Goal: Task Accomplishment & Management: Complete application form

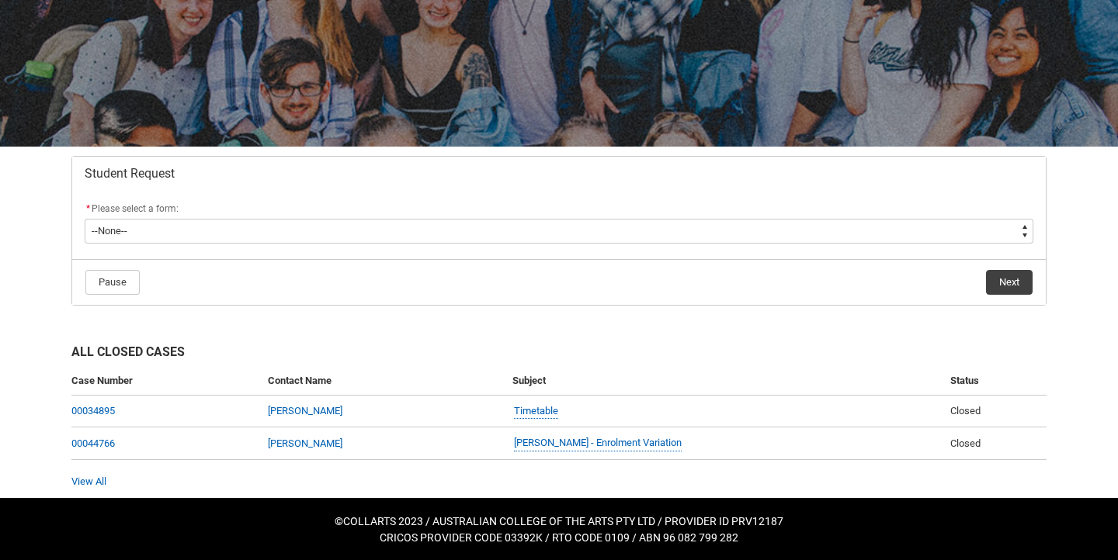
scroll to position [165, 0]
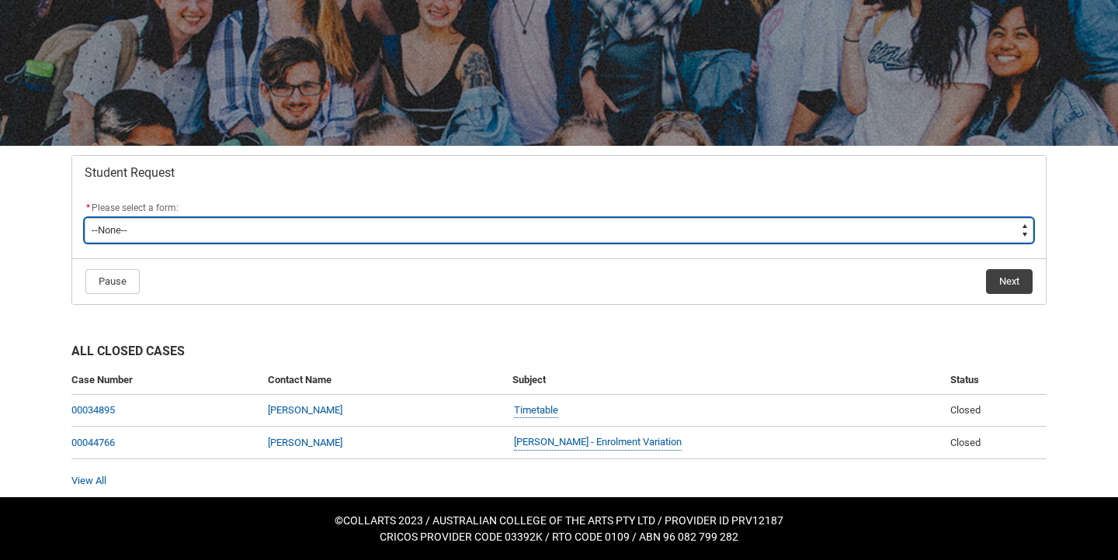
click at [154, 225] on select "--None-- Academic Transcript Application to Appeal Assignment Extension Change …" at bounding box center [559, 230] width 949 height 25
type lightning-select "Assignment_Extension_Choice"
select select "Assignment_Extension_Choice"
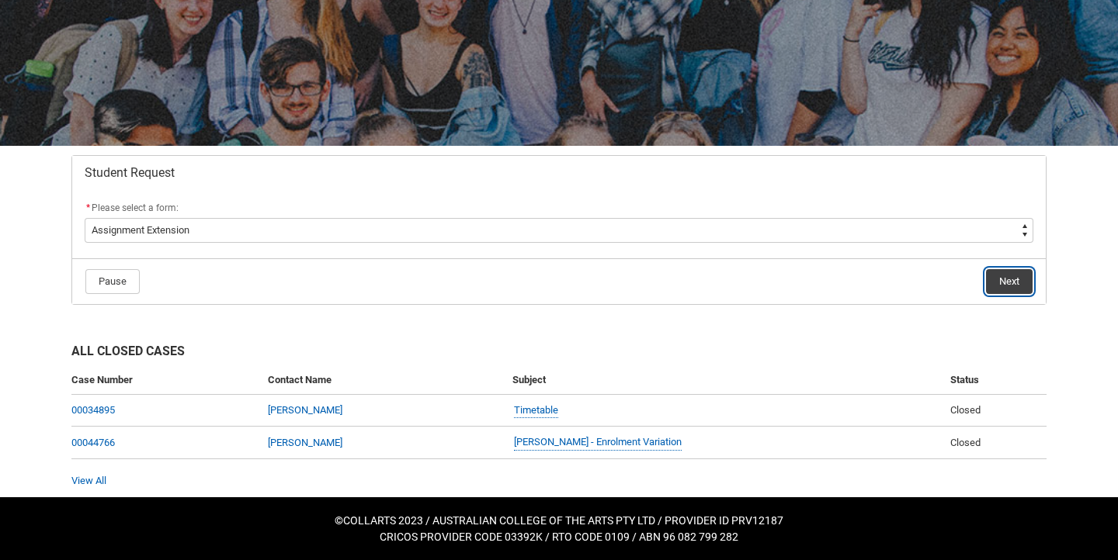
click at [997, 283] on button "Next" at bounding box center [1009, 281] width 47 height 25
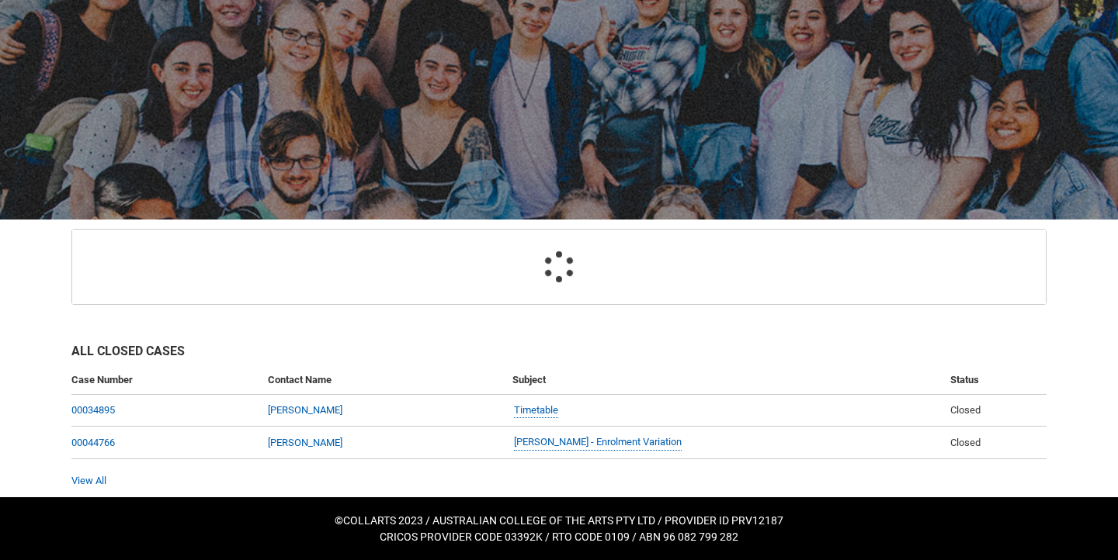
scroll to position [165, 0]
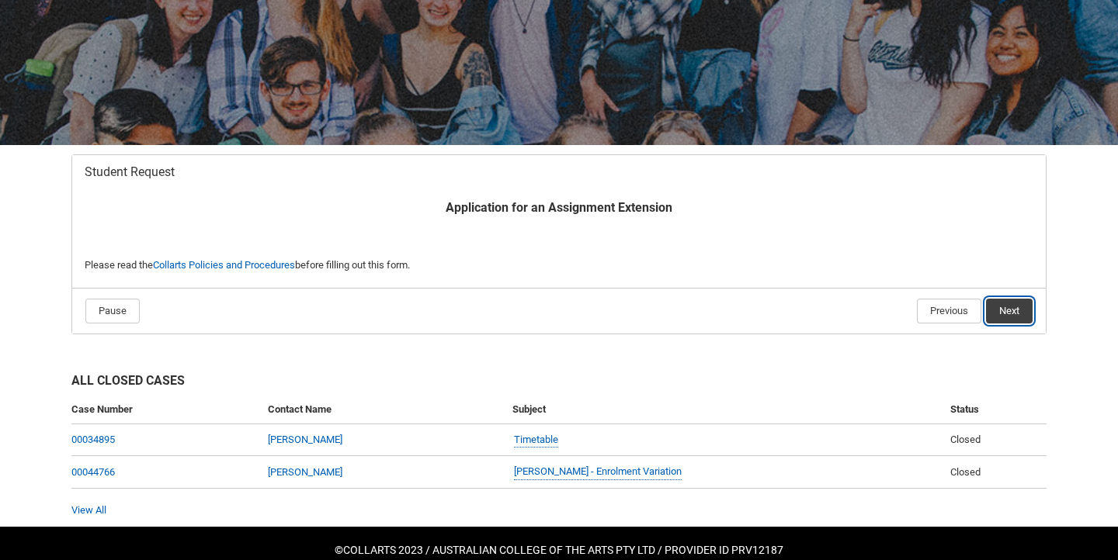
click at [1003, 308] on button "Next" at bounding box center [1009, 311] width 47 height 25
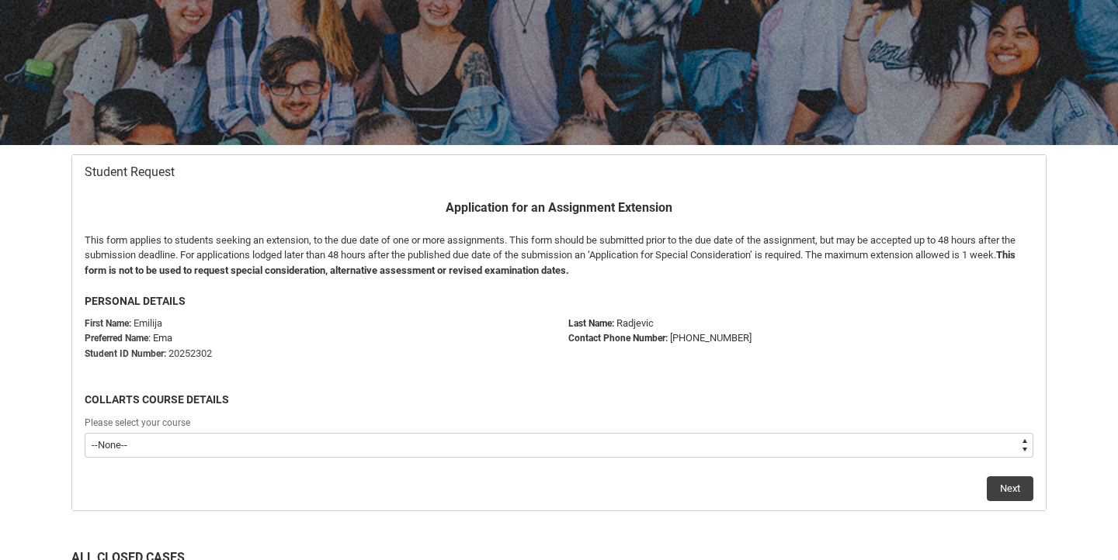
click at [437, 442] on select "--None-- Bachelor of Applied Business (Entertainment Management) V2" at bounding box center [559, 445] width 949 height 25
type lightning-select "recordPicklist_ProgramEnrollment.a0jOZ000002gjqnYAA"
select select "recordPicklist_ProgramEnrollment.a0jOZ000002gjqnYAA"
click at [999, 477] on button "Next" at bounding box center [1010, 489] width 47 height 25
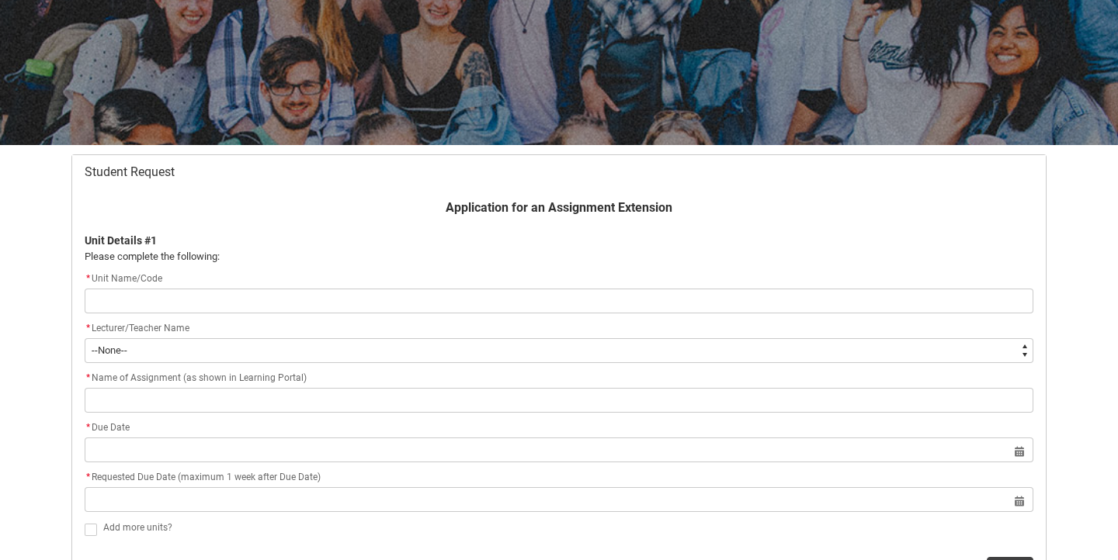
click at [803, 291] on input "Redu_Student_Request flow" at bounding box center [559, 301] width 949 height 25
type lightning-primitive-input-simple "E"
type input "E"
type lightning-primitive-input-simple "Ev"
type input "Ev"
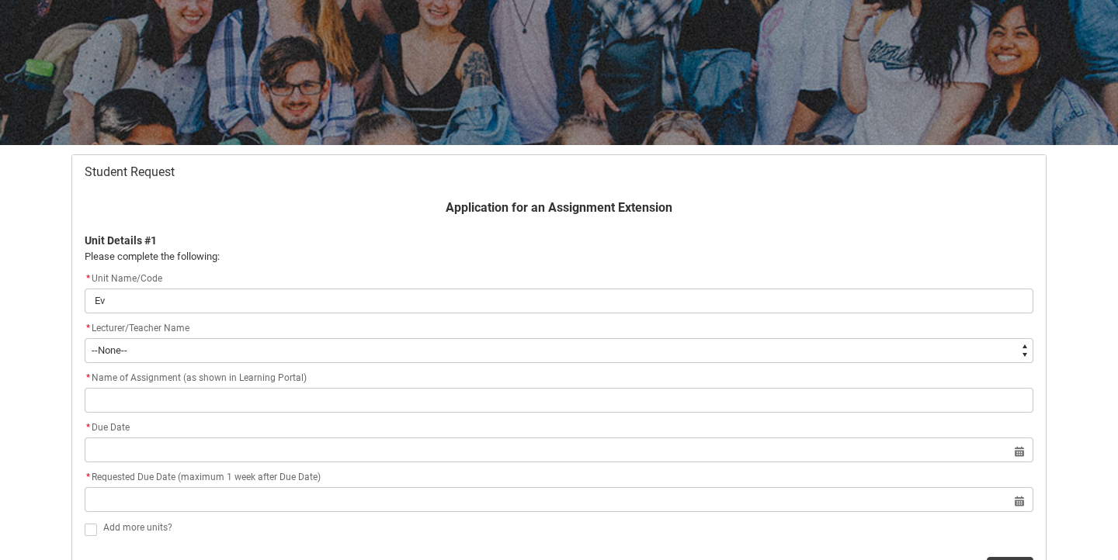
type lightning-primitive-input-simple "Eve"
type input "Eve"
type lightning-primitive-input-simple "Even"
type input "Even"
type lightning-primitive-input-simple "Event"
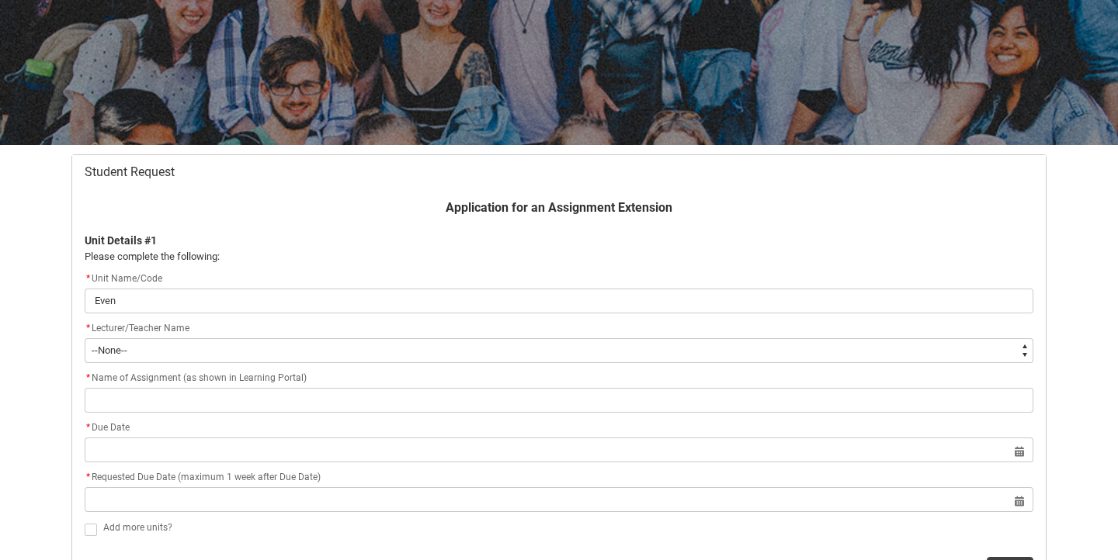
type input "Event"
type lightning-primitive-input-simple "Event"
type input "Event"
type lightning-primitive-input-simple "Event M"
type input "Event M"
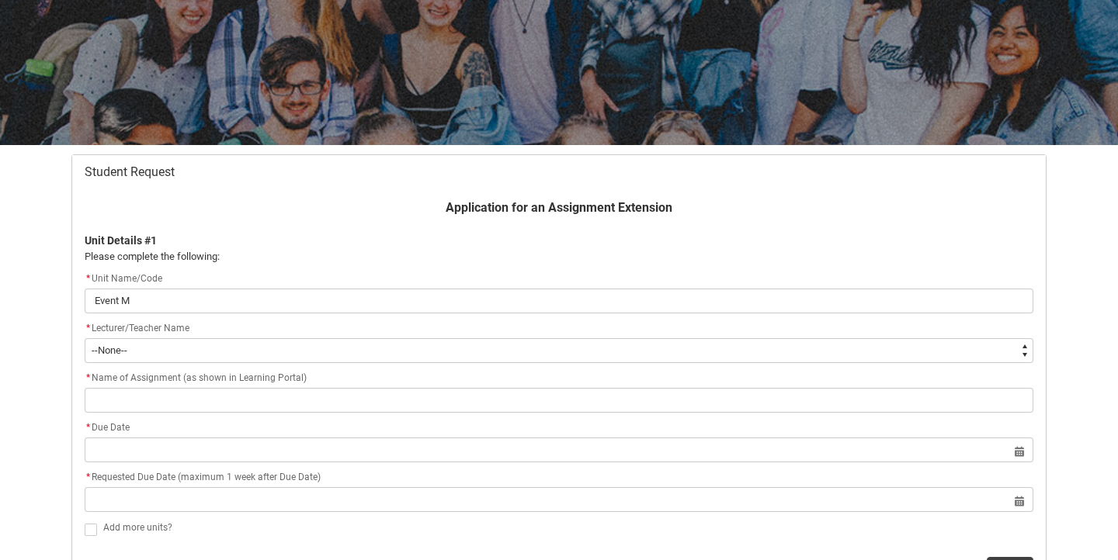
type lightning-primitive-input-simple "Event Ma"
type input "Event Ma"
type lightning-primitive-input-simple "Event Man"
type input "Event Man"
type lightning-primitive-input-simple "Event Mana"
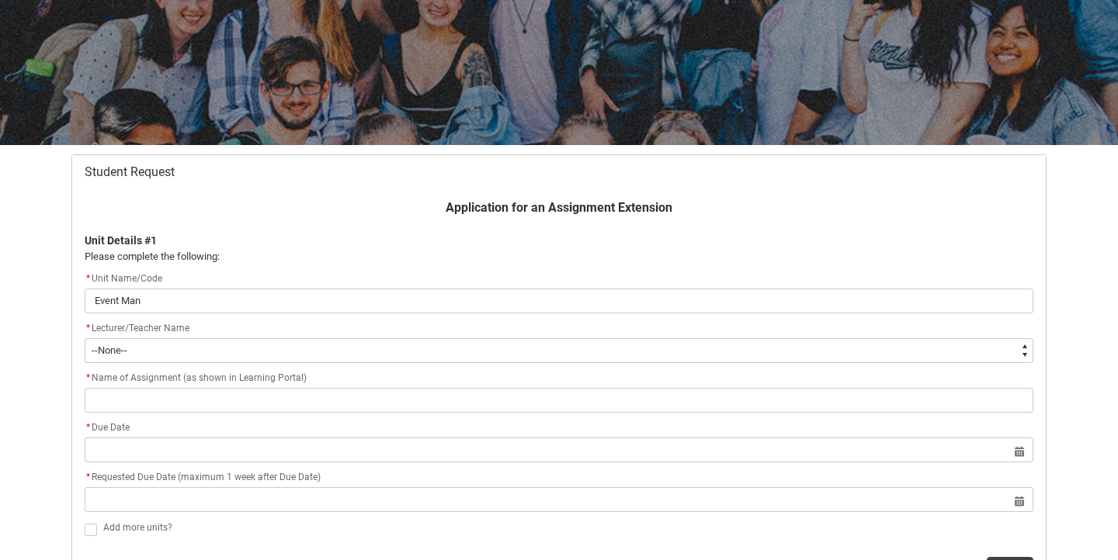
type input "Event Mana"
type lightning-primitive-input-simple "Event Manag"
type input "Event Manag"
type lightning-primitive-input-simple "Event Manage"
type input "Event Manage"
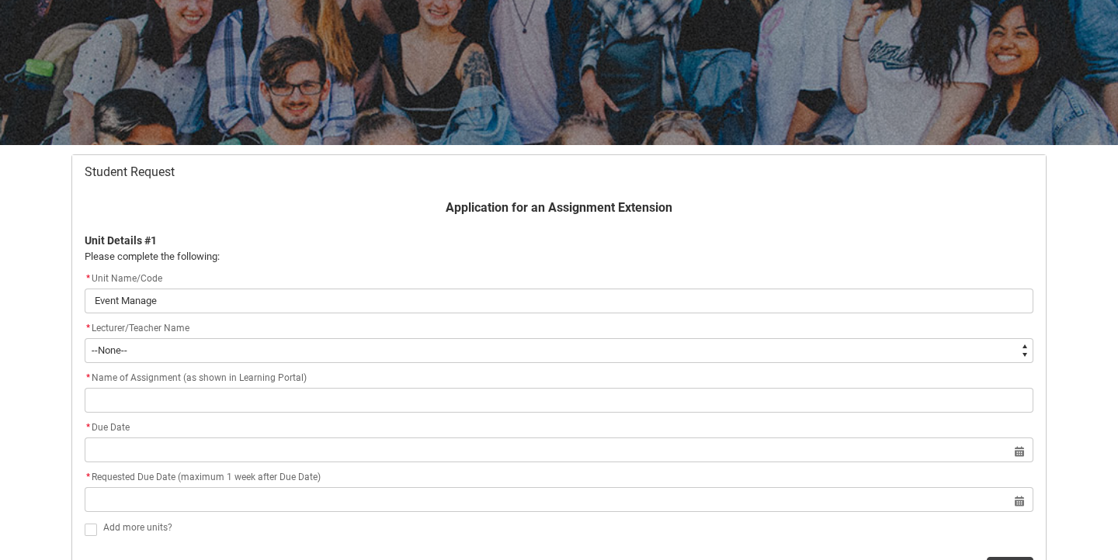
type lightning-primitive-input-simple "Event Managem"
type input "Event Managem"
type lightning-primitive-input-simple "Event Manageme"
type input "Event Manageme"
type lightning-primitive-input-simple "Event Managemen"
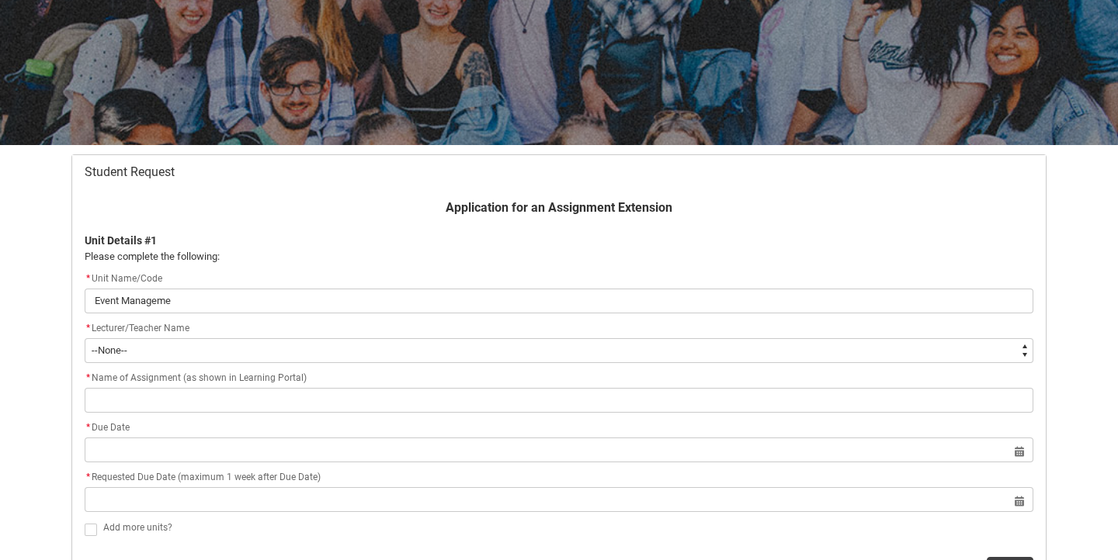
type input "Event Managemen"
type lightning-primitive-input-simple "Event Management"
type input "Event Management"
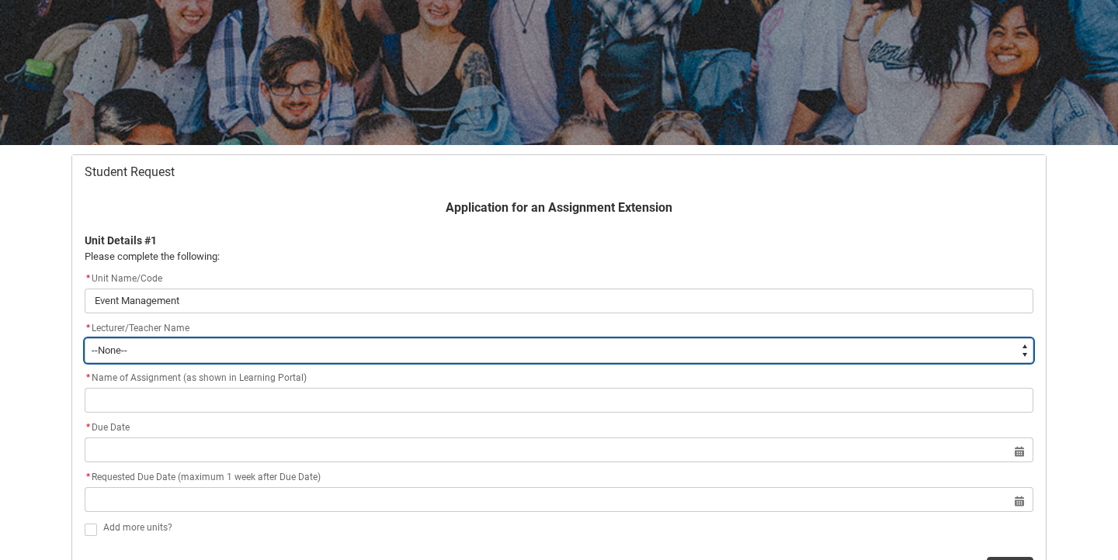
click at [748, 356] on select "--None-- [PERSON_NAME] [PERSON_NAME] [PERSON_NAME] [PERSON_NAME] [PERSON_NAME] …" at bounding box center [559, 350] width 949 height 25
type lightning-select "Faculty_NamefromNtoZ.0035g00000b9AZIAA2"
select select "Faculty_NamefromNtoZ.0035g00000b9AZIAA2"
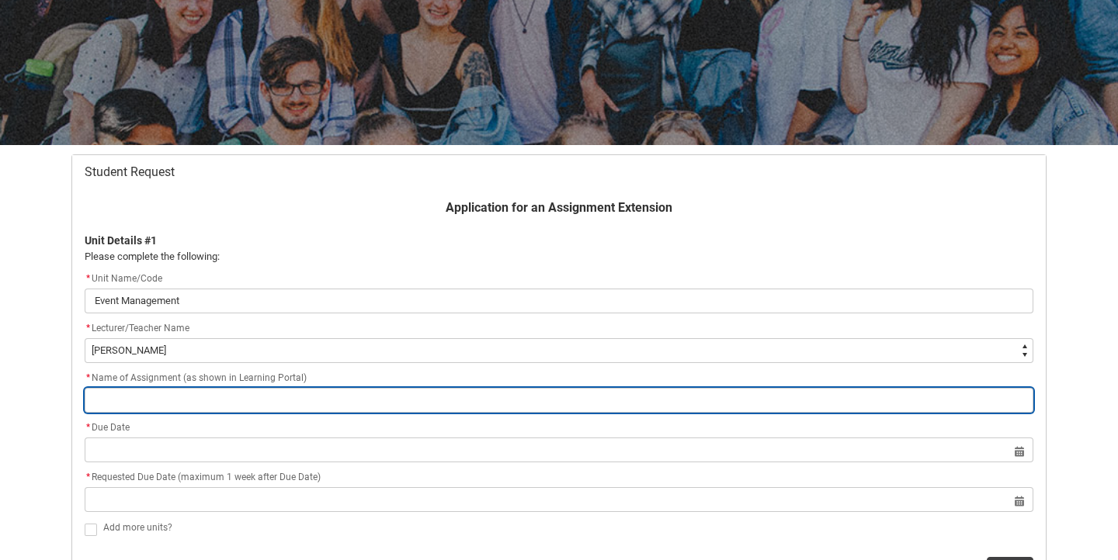
click at [177, 391] on input "Redu_Student_Request flow" at bounding box center [559, 400] width 949 height 25
type lightning-primitive-input-simple "A"
type input "A"
type lightning-primitive-input-simple "As"
type input "As"
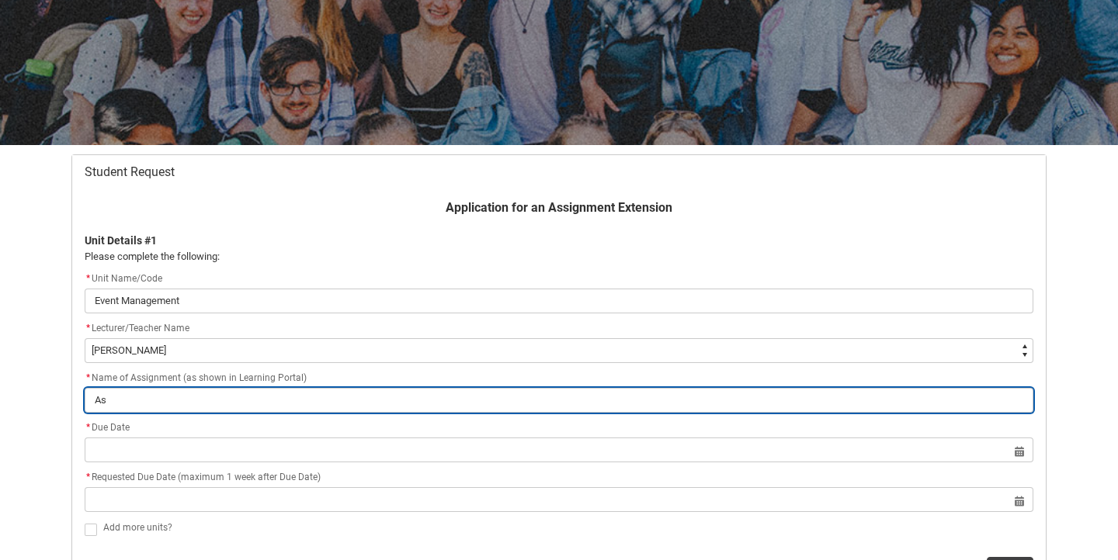
type lightning-primitive-input-simple "Ass"
type input "Ass"
type lightning-primitive-input-simple "Assi"
type input "Assi"
type lightning-primitive-input-simple "Assig"
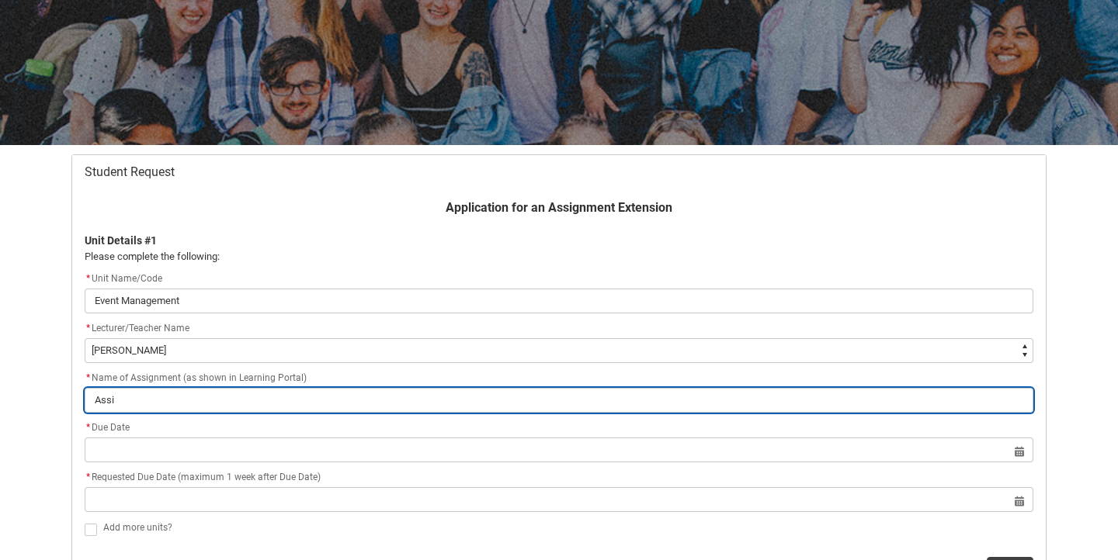
type input "Assig"
type lightning-primitive-input-simple "Assign"
type input "Assign"
type lightning-primitive-input-simple "Assignm"
type input "Assignm"
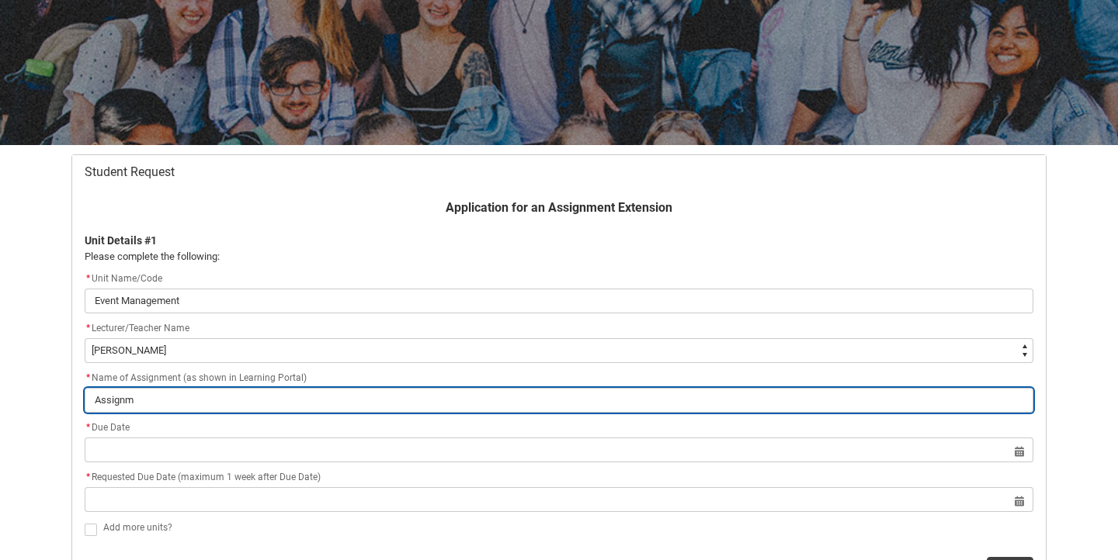
type lightning-primitive-input-simple "Assignme"
type input "Assignme"
type lightning-primitive-input-simple "Assignmen"
type input "Assignmen"
type lightning-primitive-input-simple "Assignment"
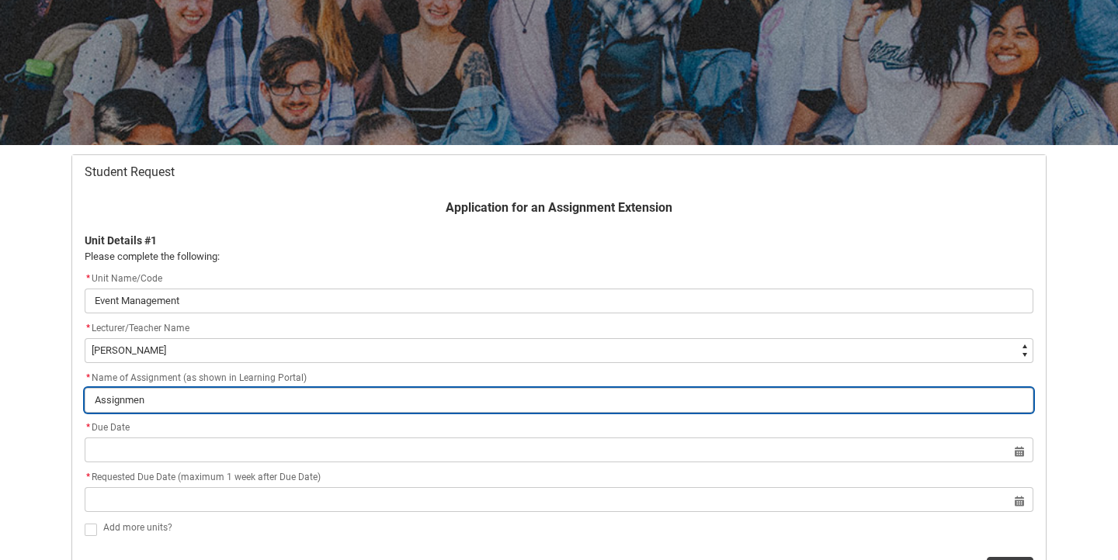
type input "Assignment"
type lightning-primitive-input-simple "Assignment"
type input "Assignment"
type lightning-primitive-input-simple "Assignment 3"
type input "Assignment 3"
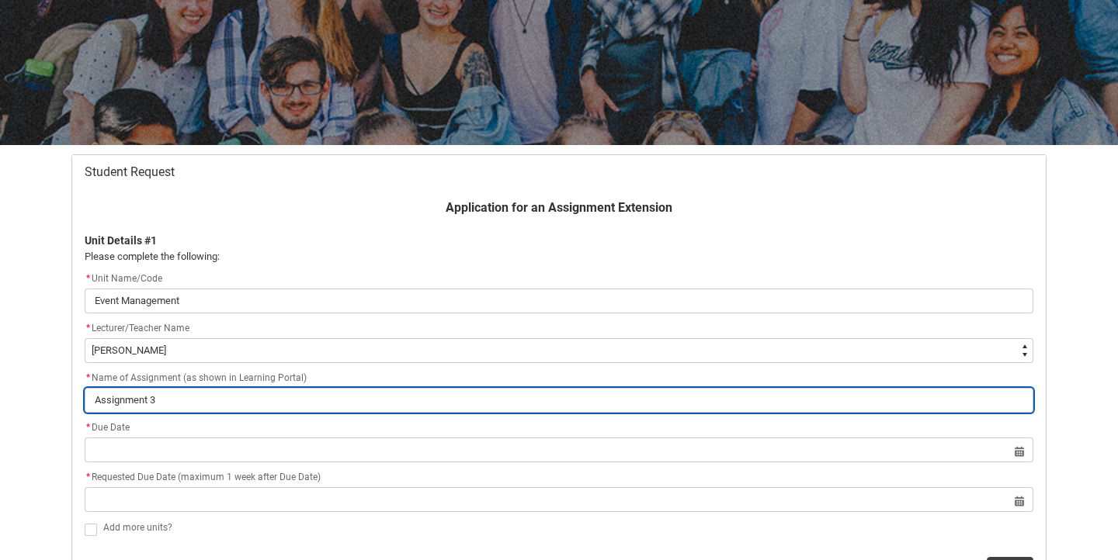
type lightning-primitive-input-simple "Assignment 3"
type input "Assignment 3"
type lightning-primitive-input-simple "Assignment 3 -"
type input "Assignment 3 -"
type lightning-primitive-input-simple "Assignment 3 -"
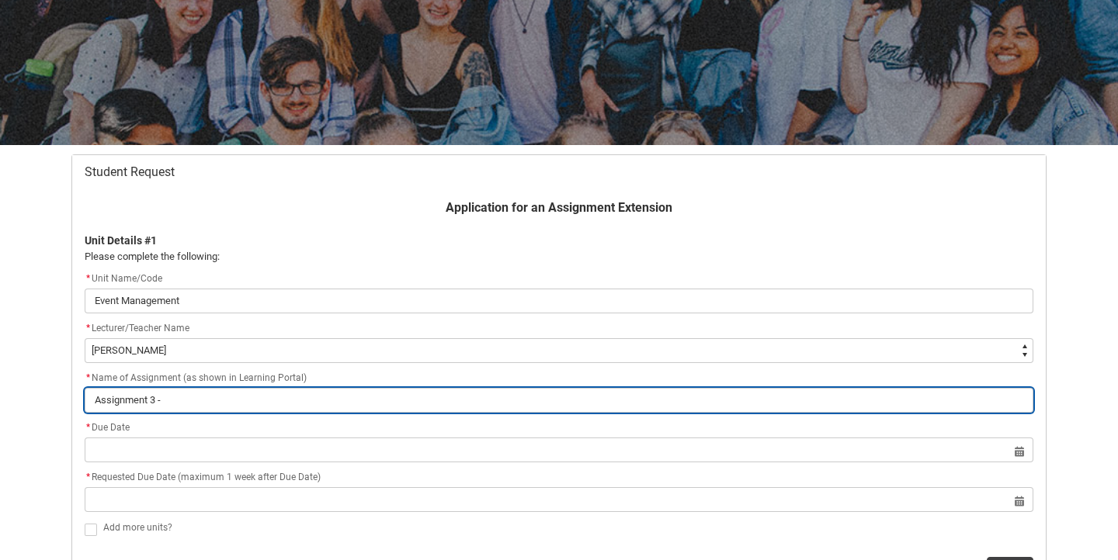
type input "Assignment 3 -"
type lightning-primitive-input-simple "Assignment 3 - E"
type input "Assignment 3 - E"
type lightning-primitive-input-simple "Assignment 3 - Ev"
type input "Assignment 3 - Ev"
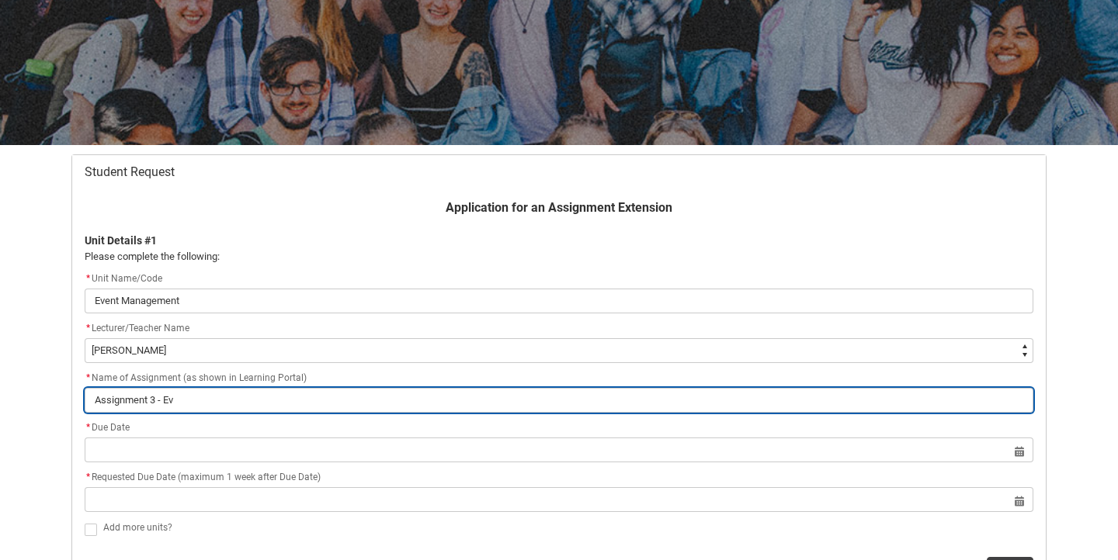
type lightning-primitive-input-simple "Assignment 3 - Eve"
type input "Assignment 3 - Eve"
type lightning-primitive-input-simple "Assignment 3 - Even"
type input "Assignment 3 - Even"
type lightning-primitive-input-simple "Assignment 3 - Event"
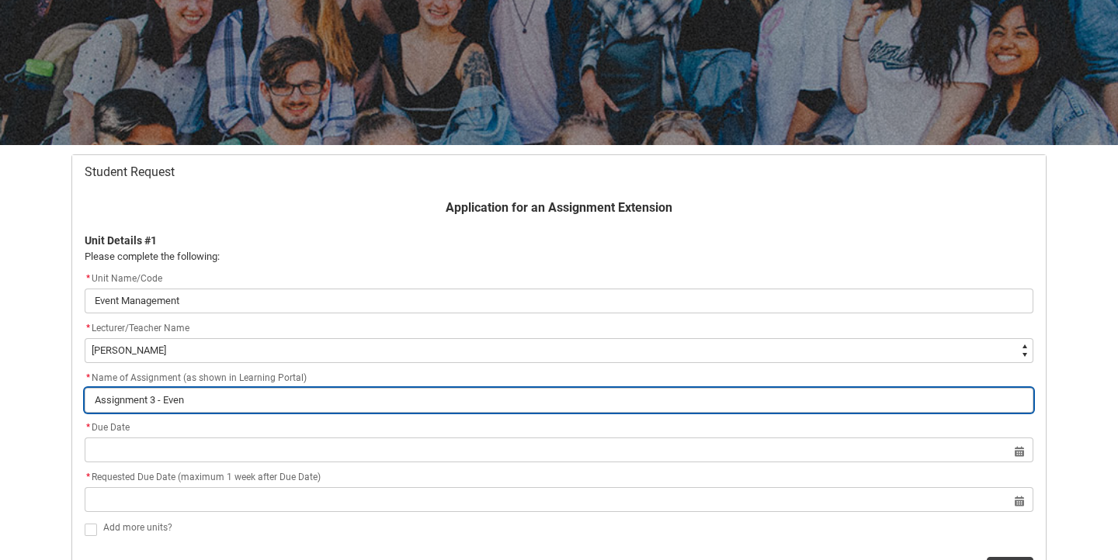
type input "Assignment 3 - Event"
type lightning-primitive-input-simple "Assignment 3 - Event"
type input "Assignment 3 - Event"
type lightning-primitive-input-simple "Assignment 3 - Event P"
type input "Assignment 3 - Event P"
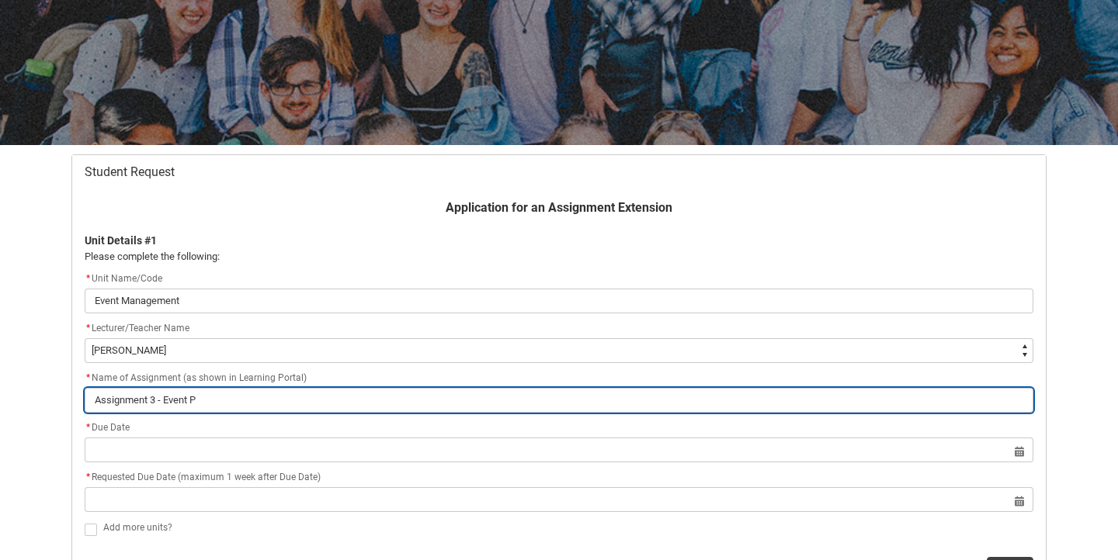
type lightning-primitive-input-simple "Assignment 3 - Event Pl"
type input "Assignment 3 - Event Pl"
type lightning-primitive-input-simple "Assignment 3 - Event Pla"
type input "Assignment 3 - Event Pla"
type lightning-primitive-input-simple "Assignment 3 - Event Plan"
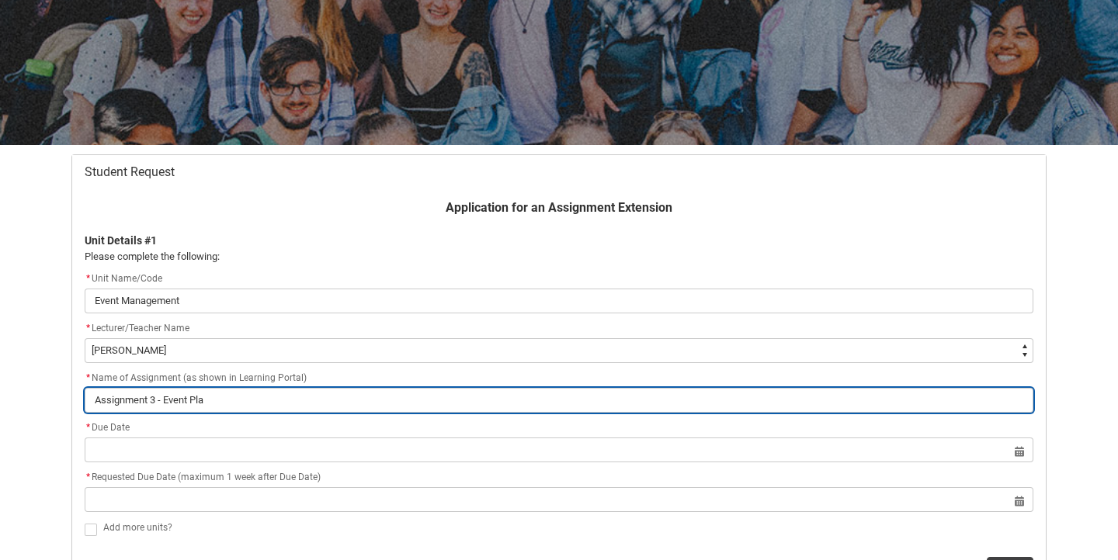
type input "Assignment 3 - Event Plan"
type lightning-primitive-input-simple "Assignment 3 - Event Plan"
type input "Assignment 3 - Event Plan"
type lightning-primitive-input-simple "Assignment 3 - Event Plan a"
type input "Assignment 3 - Event Plan a"
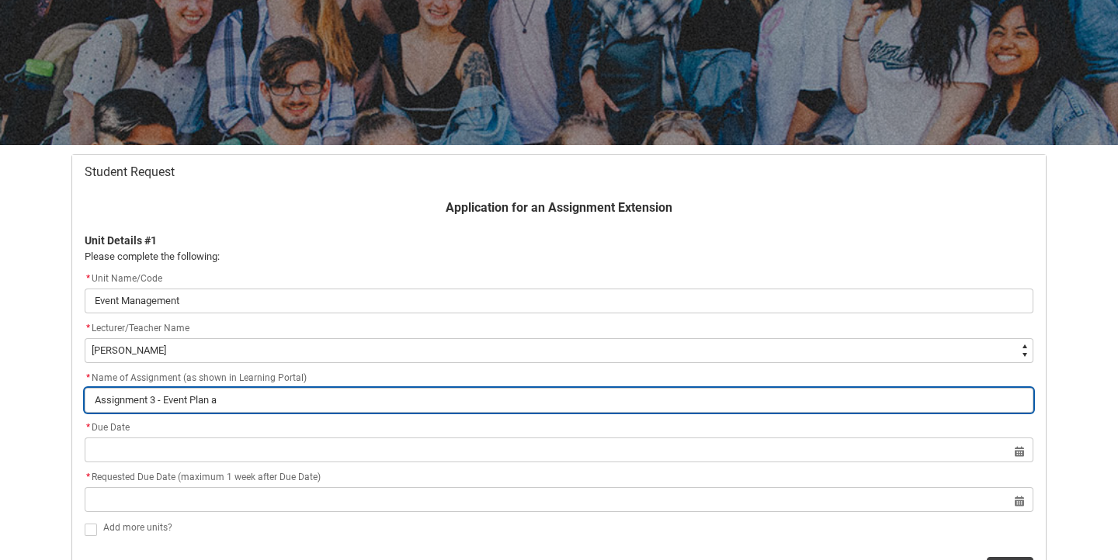
type lightning-primitive-input-simple "Assignment 3 - Event Plan an"
type input "Assignment 3 - Event Plan an"
type lightning-primitive-input-simple "Assignment 3 - Event Plan and"
type input "Assignment 3 - Event Plan and"
type lightning-primitive-input-simple "Assignment 3 - Event Plan and"
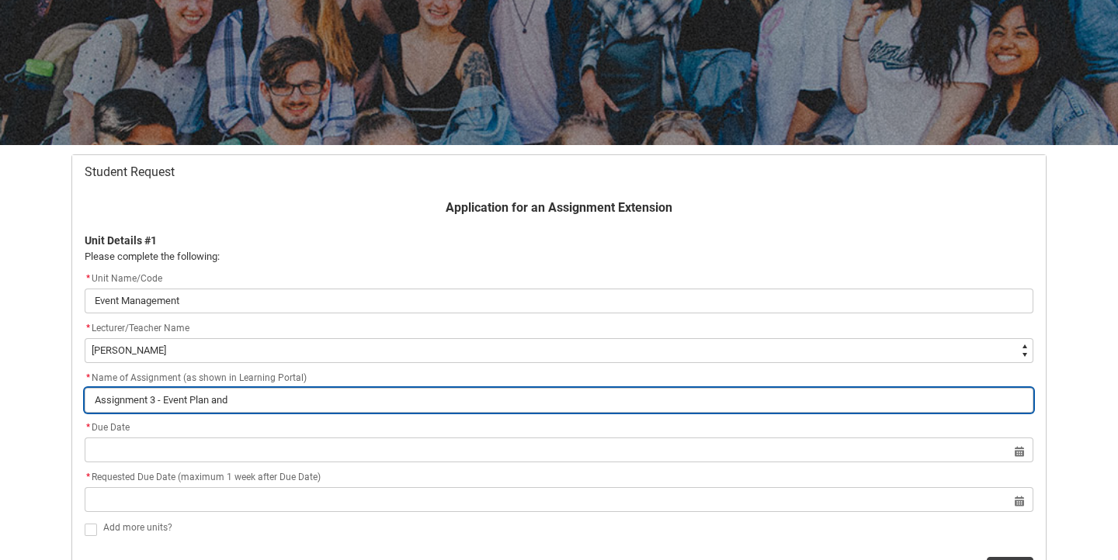
type input "Assignment 3 - Event Plan and"
type lightning-primitive-input-simple "Assignment 3 - Event Plan and P"
type input "Assignment 3 - Event Plan and P"
type lightning-primitive-input-simple "Assignment 3 - Event Plan and Pr"
type input "Assignment 3 - Event Plan and Pr"
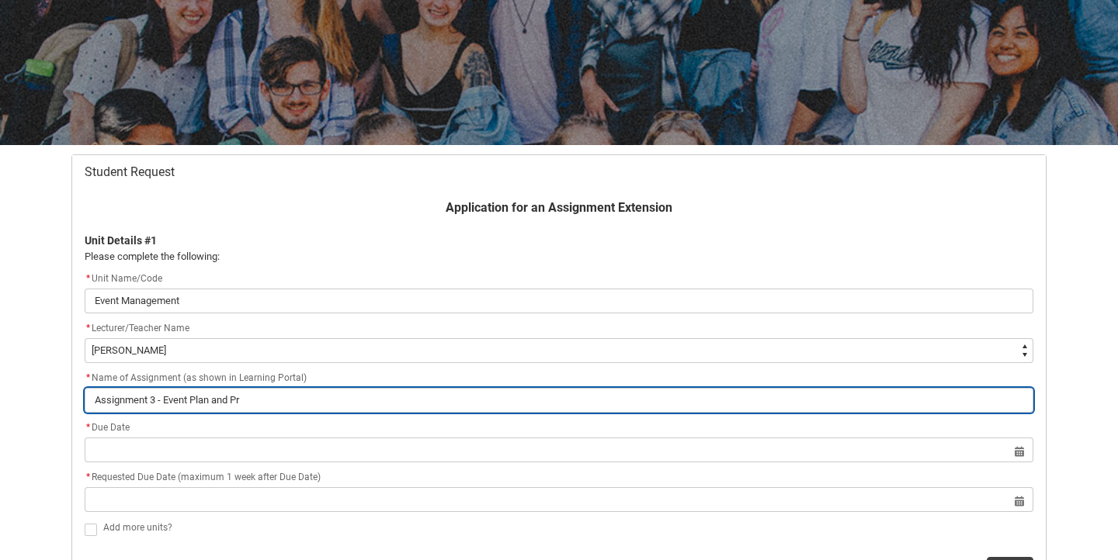
type lightning-primitive-input-simple "Assignment 3 - Event Plan and Pre"
type input "Assignment 3 - Event Plan and Pre"
type lightning-primitive-input-simple "Assignment 3 - Event Plan and Pres"
type input "Assignment 3 - Event Plan and Pres"
type lightning-primitive-input-simple "Assignment 3 - Event Plan and Prese"
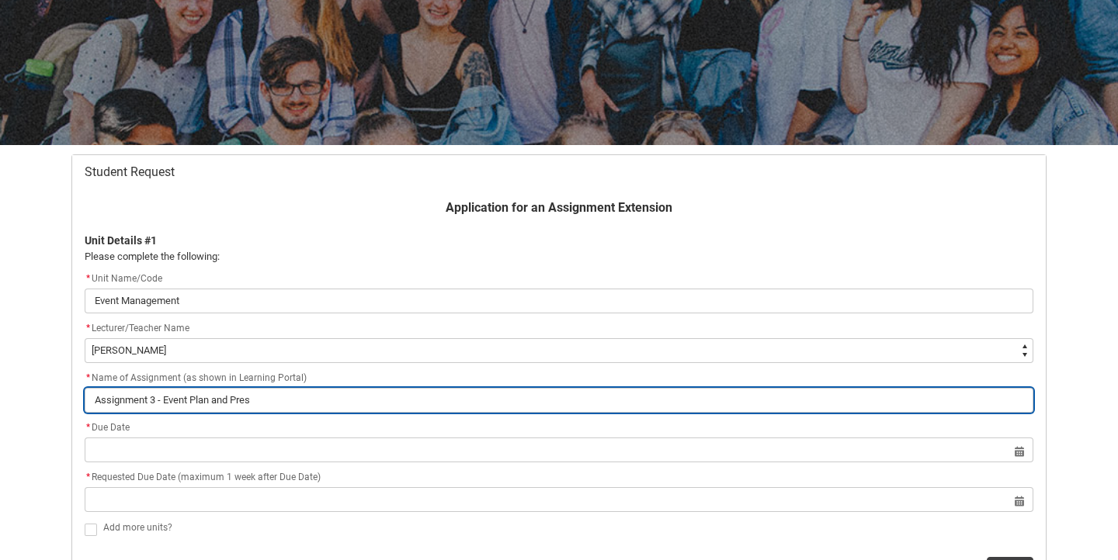
type input "Assignment 3 - Event Plan and Prese"
type lightning-primitive-input-simple "Assignment 3 - Event Plan and Presen"
type input "Assignment 3 - Event Plan and Presen"
type lightning-primitive-input-simple "Assignment 3 - Event Plan and Present"
type input "Assignment 3 - Event Plan and Present"
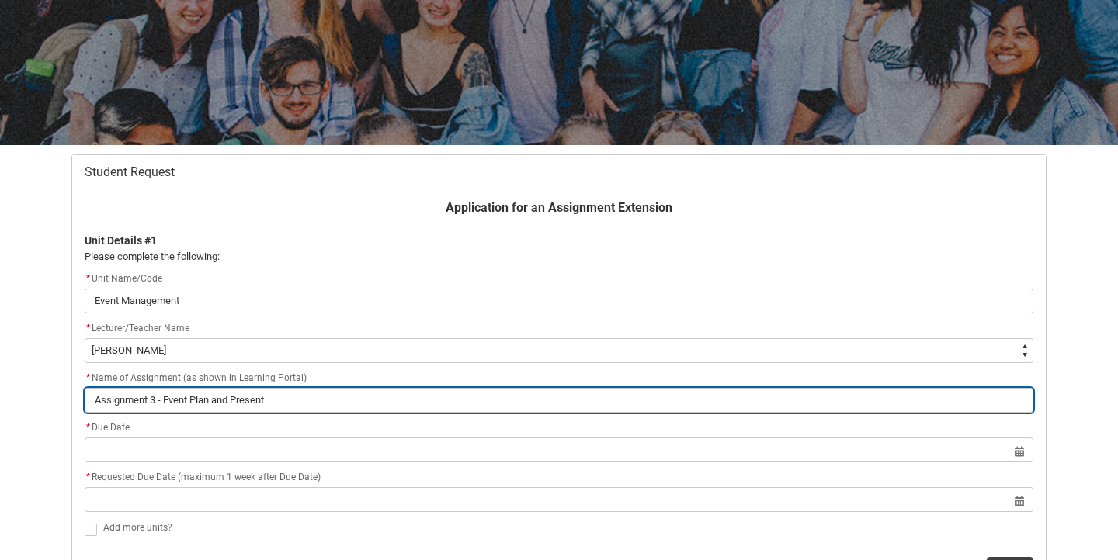
type lightning-primitive-input-simple "Assignment 3 - Event Plan and Presenta"
type input "Assignment 3 - Event Plan and Presenta"
type lightning-primitive-input-simple "Assignment 3 - Event Plan and Presentat"
type input "Assignment 3 - Event Plan and Presentat"
type lightning-primitive-input-simple "Assignment 3 - Event Plan and Presentati"
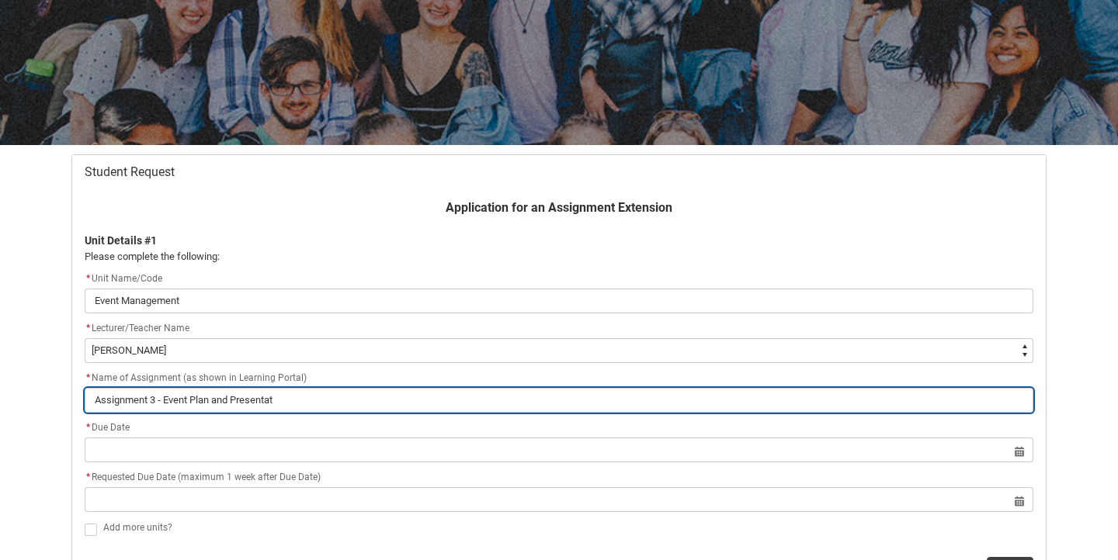
type input "Assignment 3 - Event Plan and Presentati"
type lightning-primitive-input-simple "Assignment 3 - Event Plan and Presentatio"
type input "Assignment 3 - Event Plan and Presentatio"
type lightning-primitive-input-simple "Assignment 3 - Event Plan and Presentation"
type input "Assignment 3 - Event Plan and Presentation"
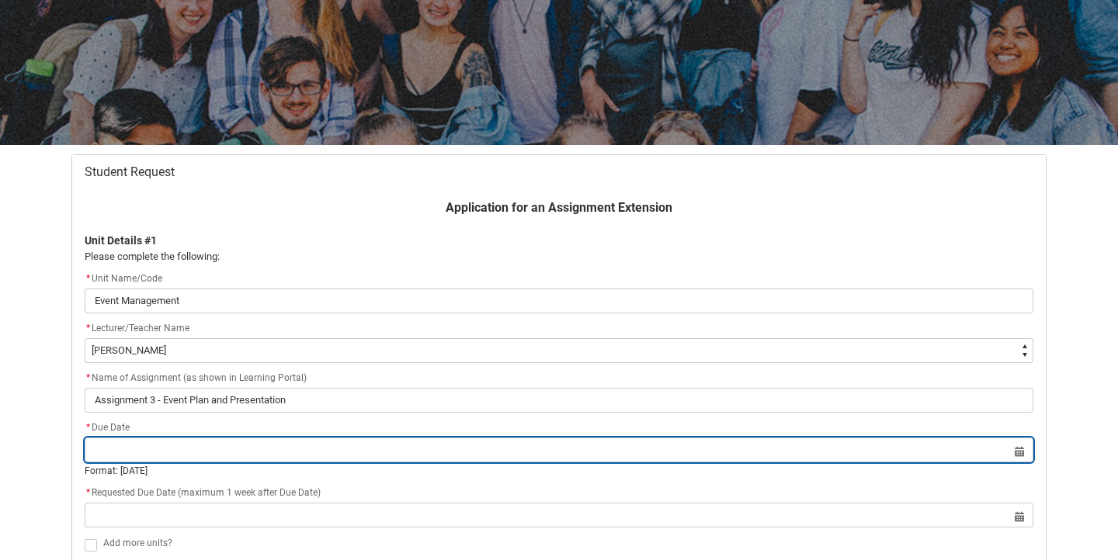
click at [142, 443] on input "Redu_Student_Request flow" at bounding box center [559, 450] width 949 height 25
select select "2025"
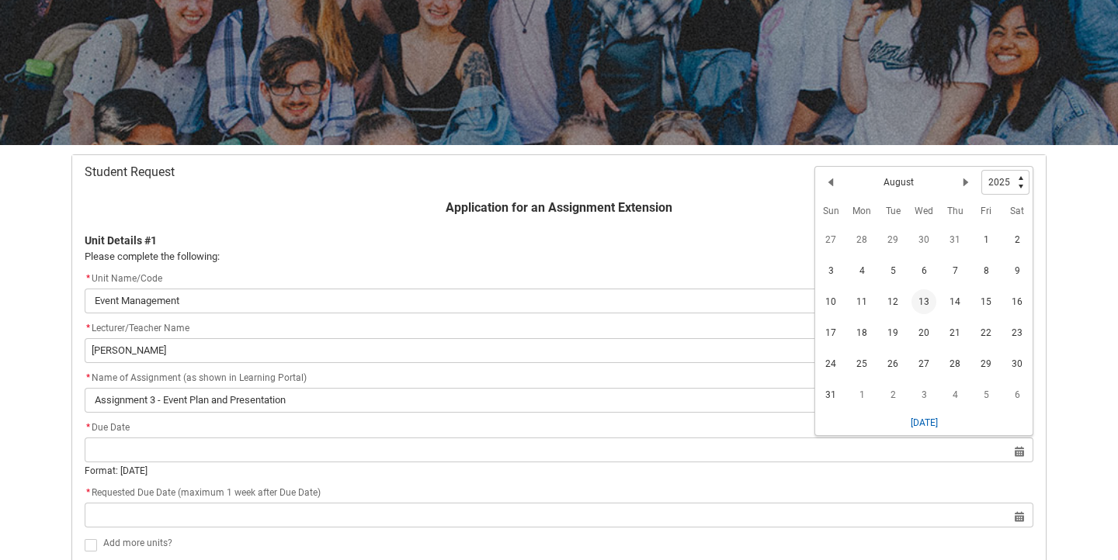
click at [915, 300] on span "13" at bounding box center [923, 302] width 25 height 25
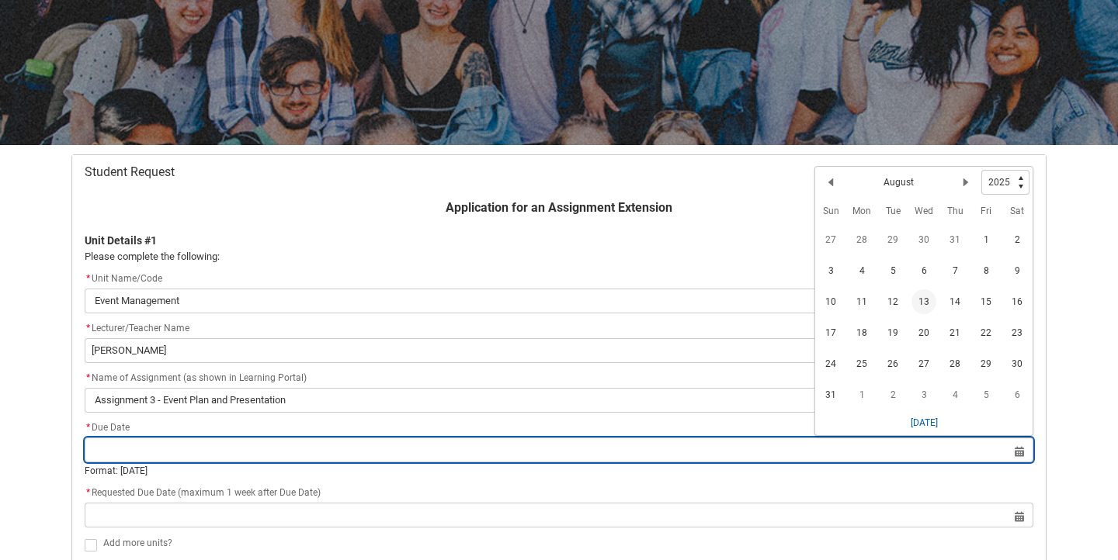
type lightning-datepicker "[DATE]"
type lightning-input "[DATE]"
type input "[DATE]"
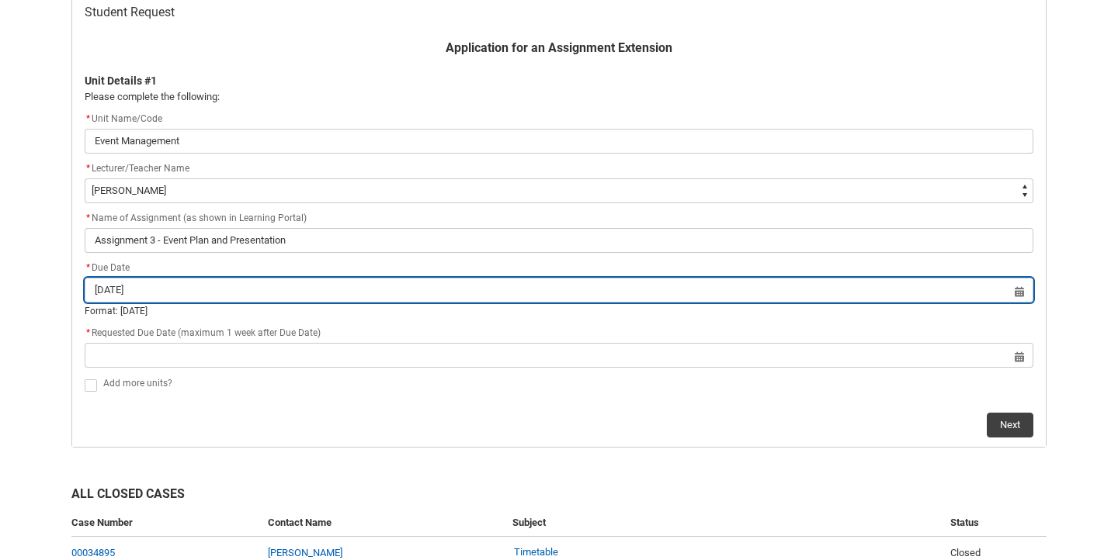
scroll to position [327, 0]
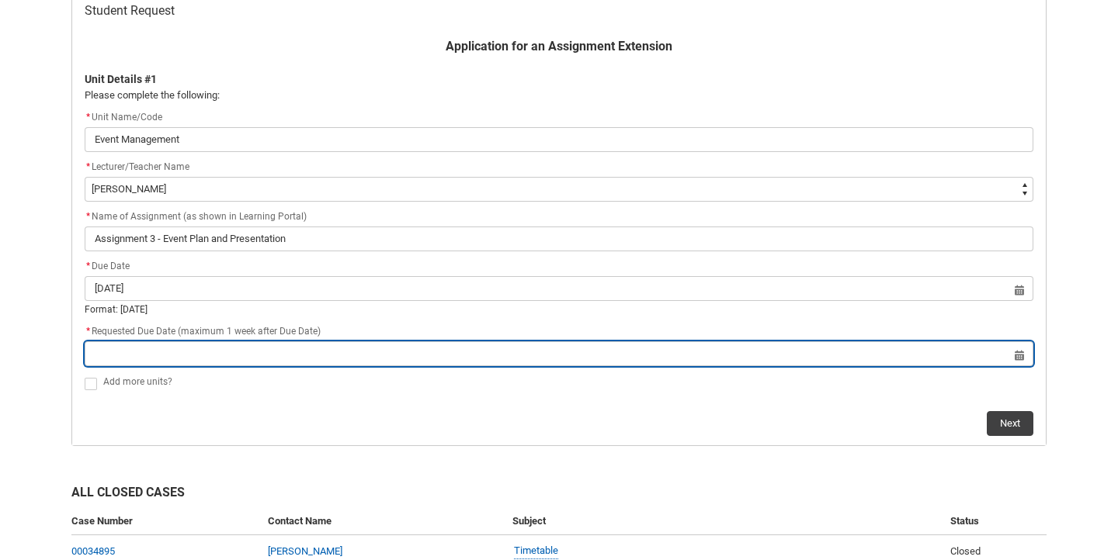
click at [586, 352] on input "Redu_Student_Request flow" at bounding box center [559, 354] width 949 height 25
select select "2025"
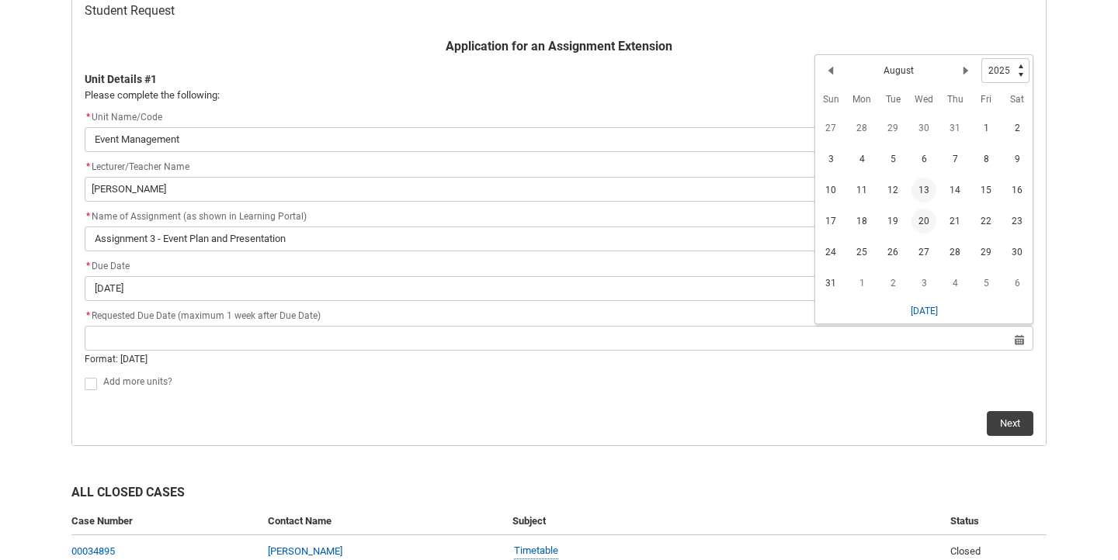
click at [921, 221] on span "20" at bounding box center [923, 221] width 25 height 25
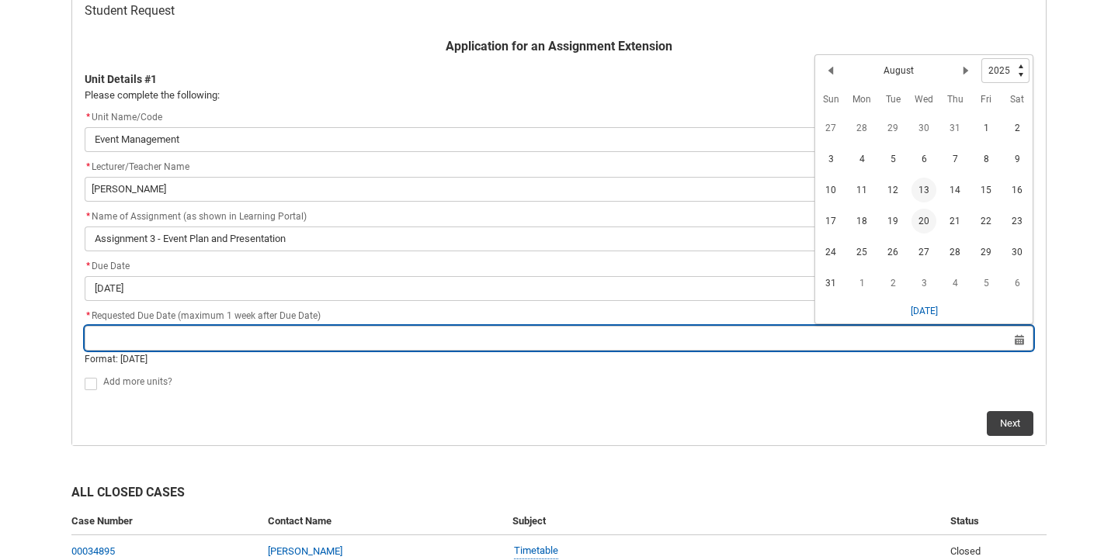
type lightning-datepicker "[DATE]"
type lightning-input "[DATE]"
type input "[DATE]"
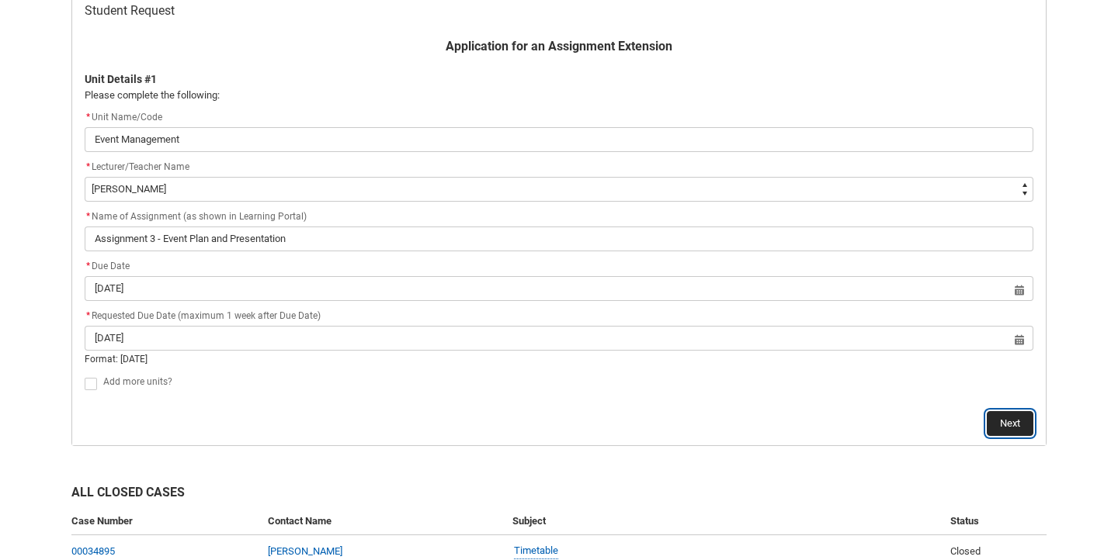
click at [1022, 413] on button "Next" at bounding box center [1010, 423] width 47 height 25
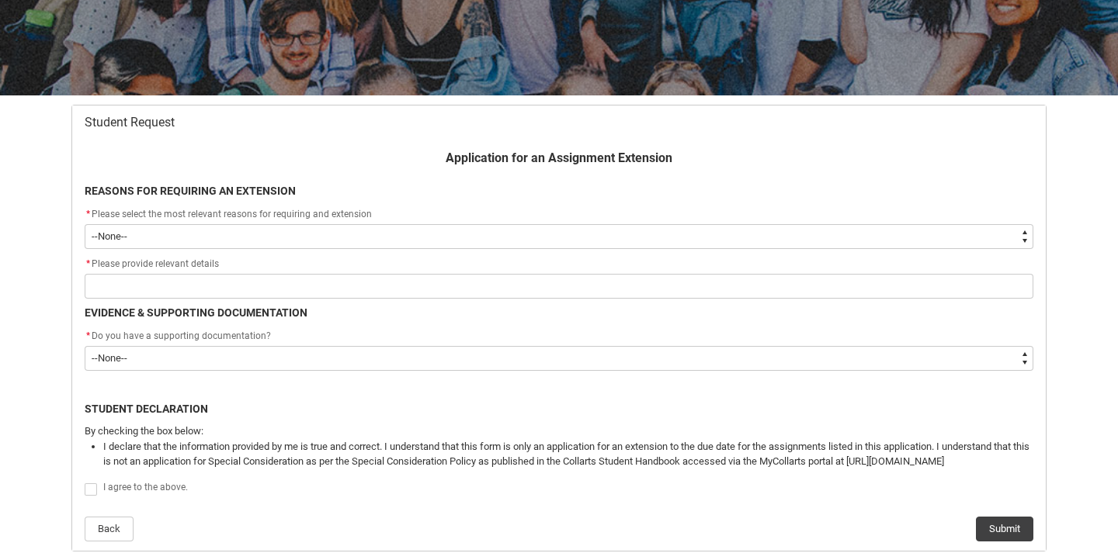
scroll to position [240, 0]
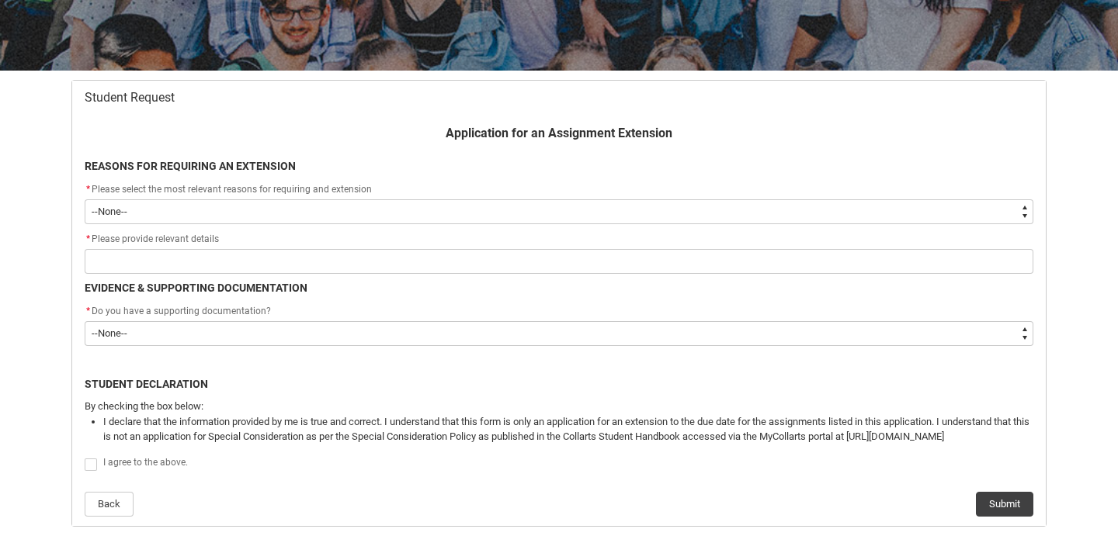
click at [485, 204] on select "--None-- Medical Reasons Work obligations Family obligations Academic Difficult…" at bounding box center [559, 211] width 949 height 25
type lightning-select "choice_AssignmentExtension_Reason_Academic"
select select "choice_AssignmentExtension_Reason_Academic"
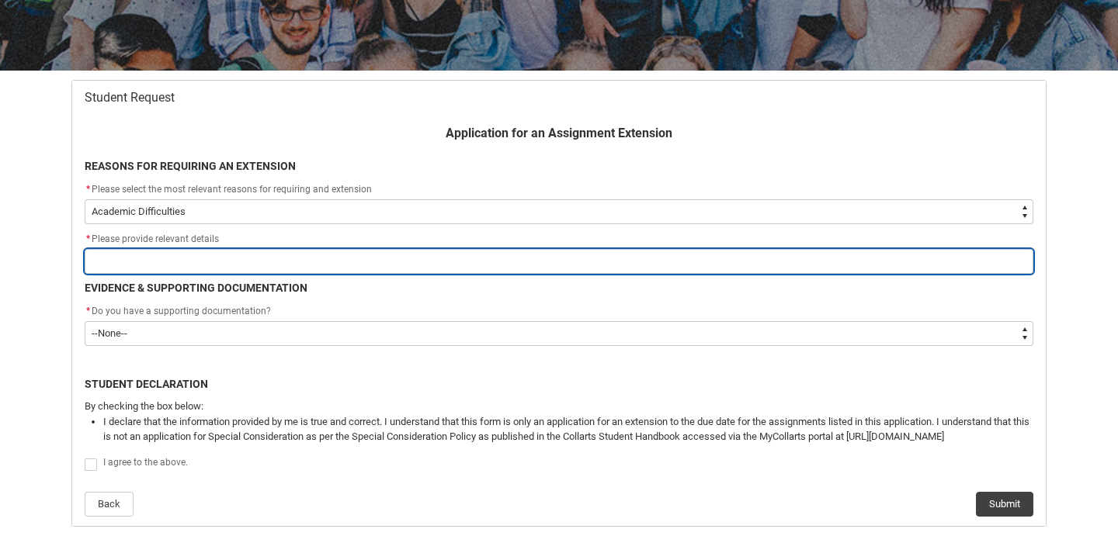
click at [320, 261] on input "Redu_Student_Request flow" at bounding box center [559, 261] width 949 height 25
type lightning-primitive-input-simple "O"
type input "O"
type lightning-primitive-input-simple "Ou"
type input "Ou"
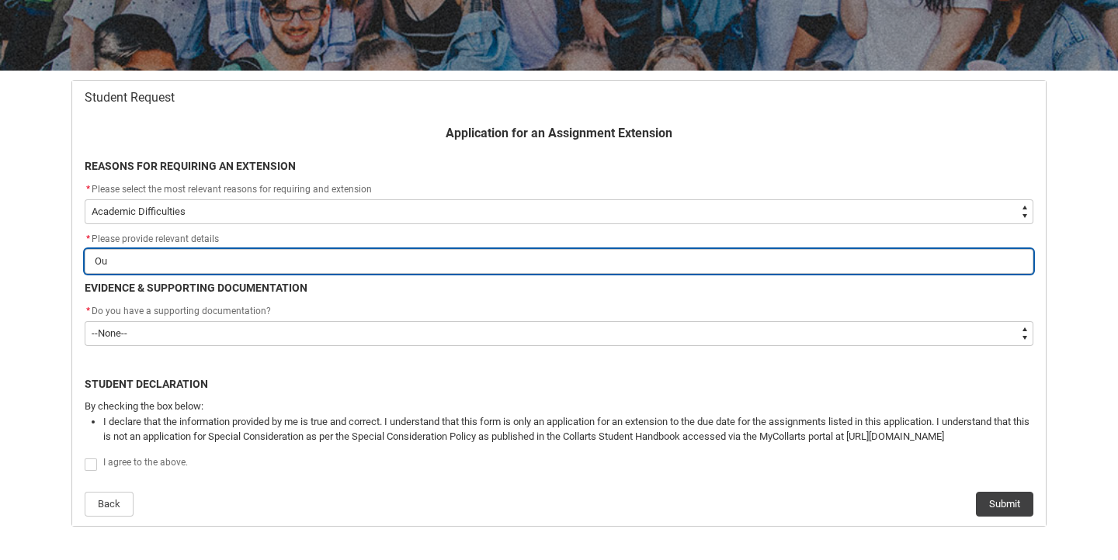
type lightning-primitive-input-simple "Our"
type input "Our"
type lightning-primitive-input-simple "Our"
type input "Our"
type lightning-primitive-input-simple "Our l"
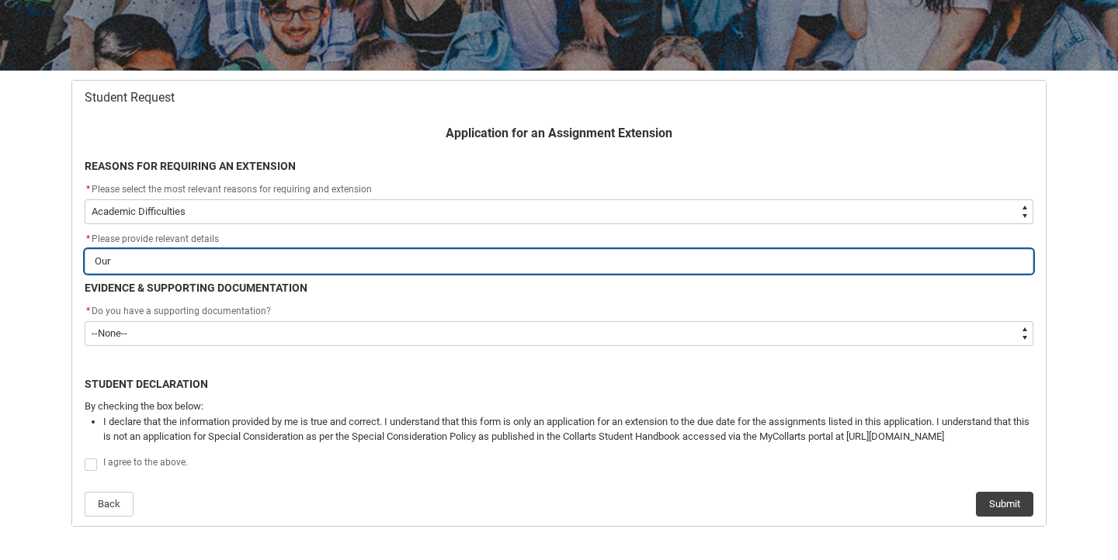
type input "Our l"
type lightning-primitive-input-simple "Our le"
type input "Our le"
type lightning-primitive-input-simple "Our lec"
type input "Our lec"
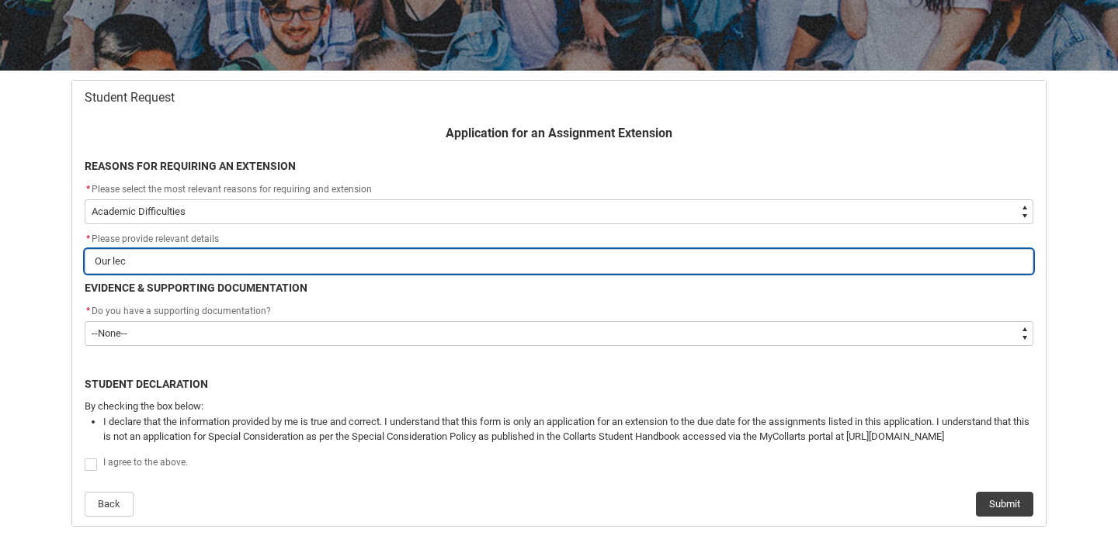
type lightning-primitive-input-simple "Our lect"
type input "Our lect"
type lightning-primitive-input-simple "Our lectu"
type input "Our lectu"
type lightning-primitive-input-simple "Our lectur"
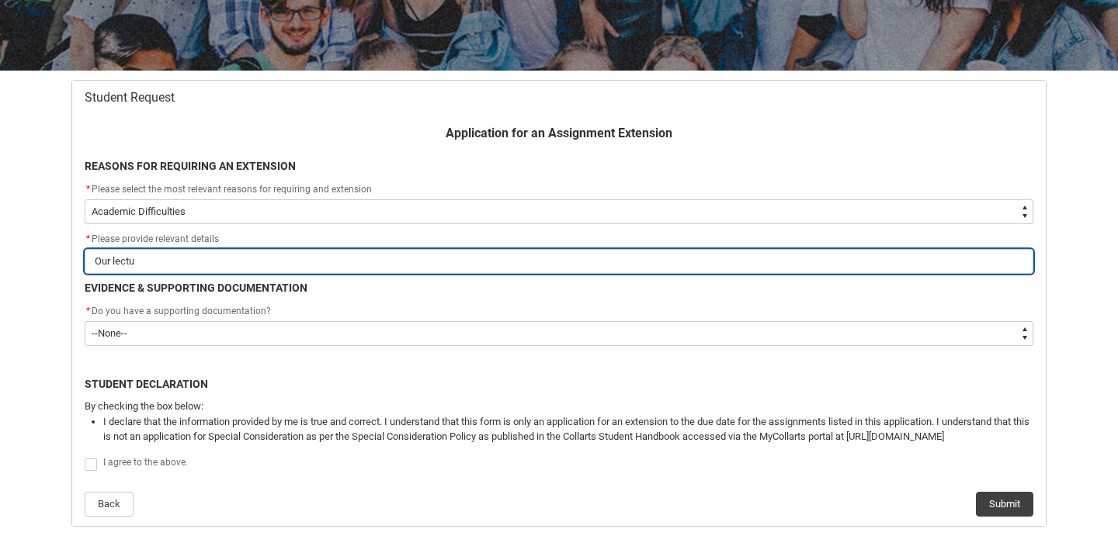
type input "Our lectur"
type lightning-primitive-input-simple "Our lecture"
type input "Our lecture"
type lightning-primitive-input-simple "Our lecturer"
type input "Our lecturer"
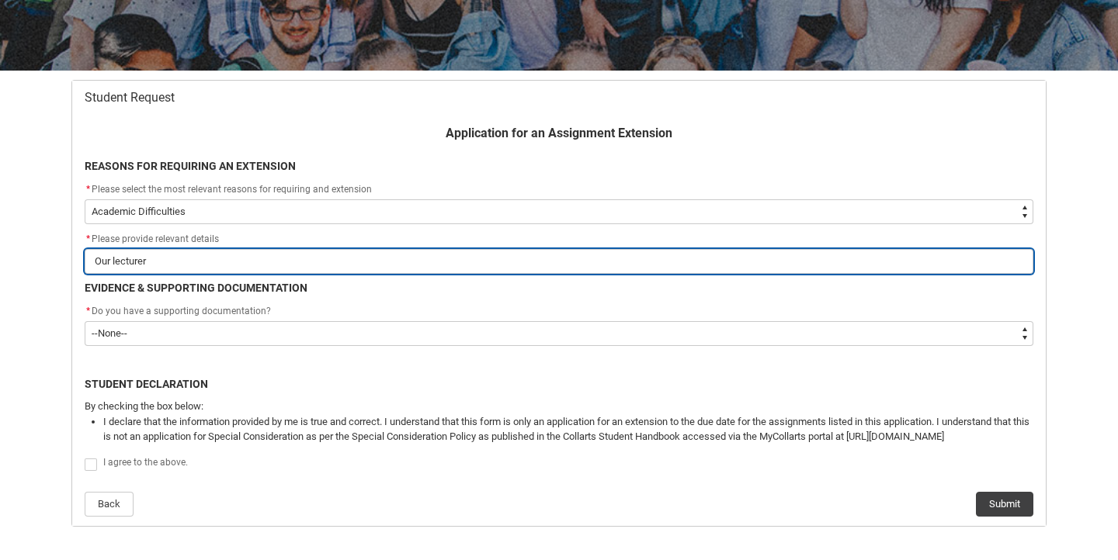
type lightning-primitive-input-simple "Our lecturer"
type input "Our lecturer"
type lightning-primitive-input-simple "Our lecturer c"
type input "Our lecturer c"
type lightning-primitive-input-simple "Our lecturer co"
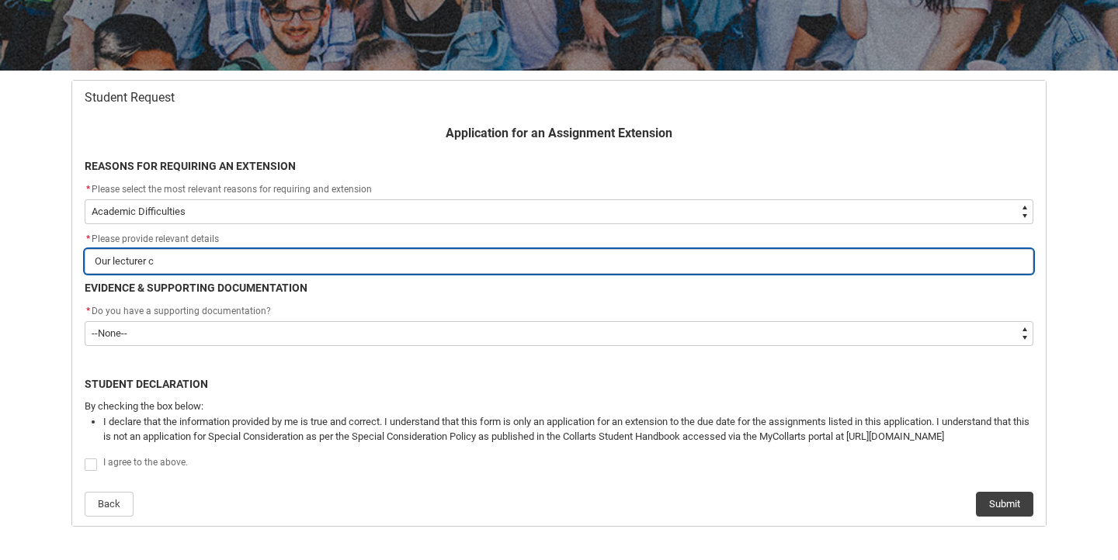
type input "Our lecturer co"
type lightning-primitive-input-simple "Our lecturer con"
type input "Our lecturer con"
type lightning-primitive-input-simple "Our lecturer conf"
type input "Our lecturer conf"
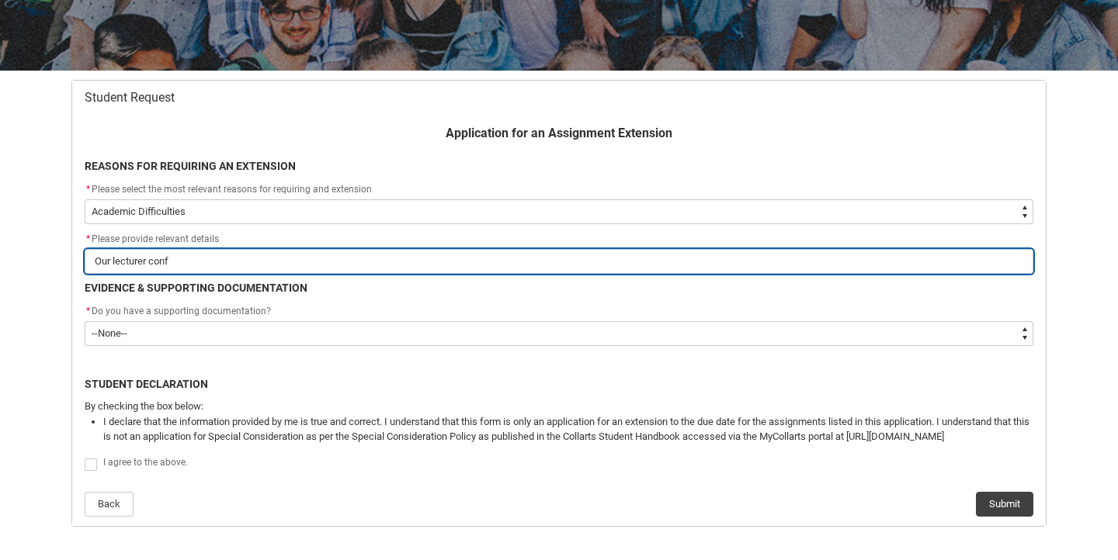
type lightning-primitive-input-simple "Our lecturer [PERSON_NAME]"
type input "Our lecturer [PERSON_NAME]"
type lightning-primitive-input-simple "Our lecturer [PERSON_NAME]"
type input "Our lecturer [PERSON_NAME]"
type lightning-primitive-input-simple "Our lecturer confirm"
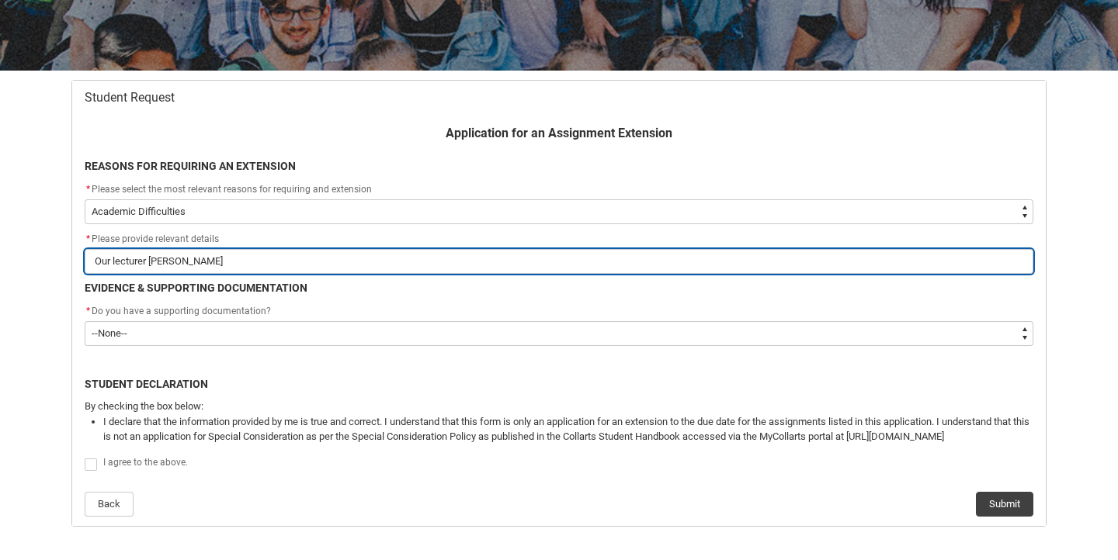
type input "Our lecturer confirm"
type lightning-primitive-input-simple "Our lecturer confirme"
type input "Our lecturer confirme"
type lightning-primitive-input-simple "Our lecturer confirmed"
type input "Our lecturer confirmed"
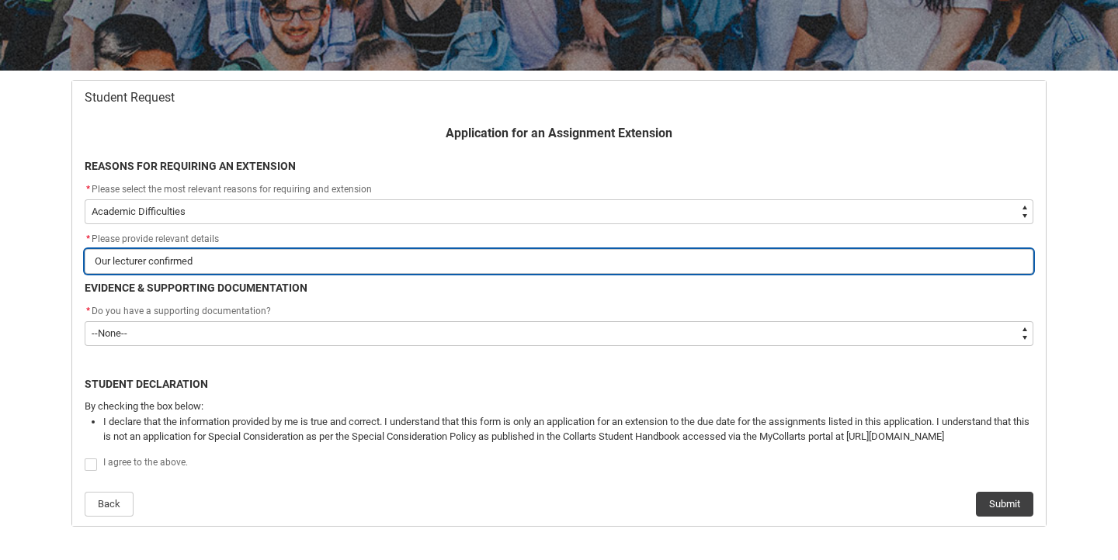
type lightning-primitive-input-simple "Our lecturer confirmed"
type input "Our lecturer confirmed"
type lightning-primitive-input-simple "Our lecturer confirmed w"
type input "Our lecturer confirmed w"
type lightning-primitive-input-simple "Our lecturer confirmed we"
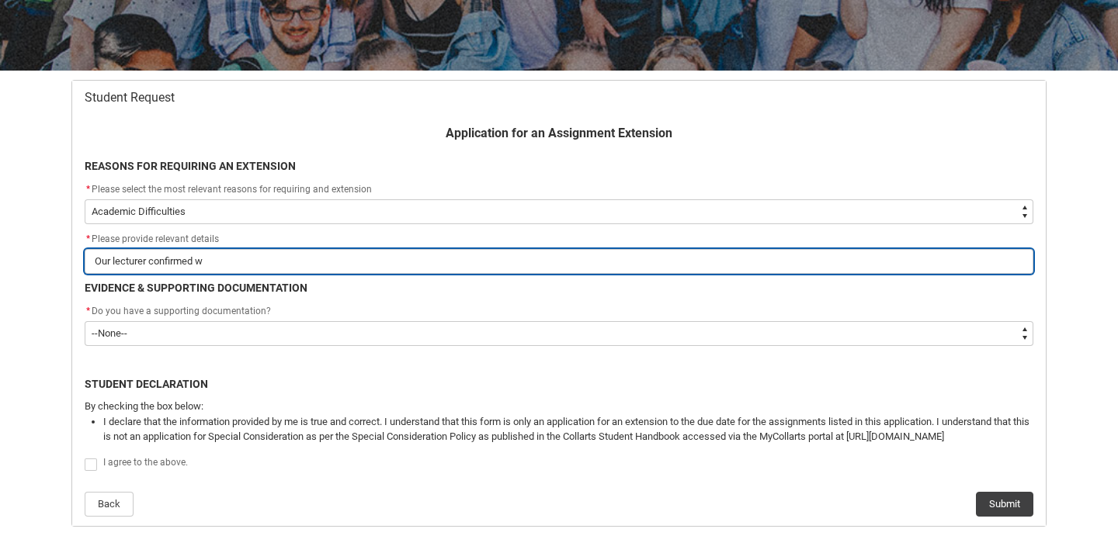
type input "Our lecturer confirmed we"
type lightning-primitive-input-simple "Our lecturer confirmed we"
type input "Our lecturer confirmed we"
type lightning-primitive-input-simple "Our lecturer confirmed we c"
type input "Our lecturer confirmed we c"
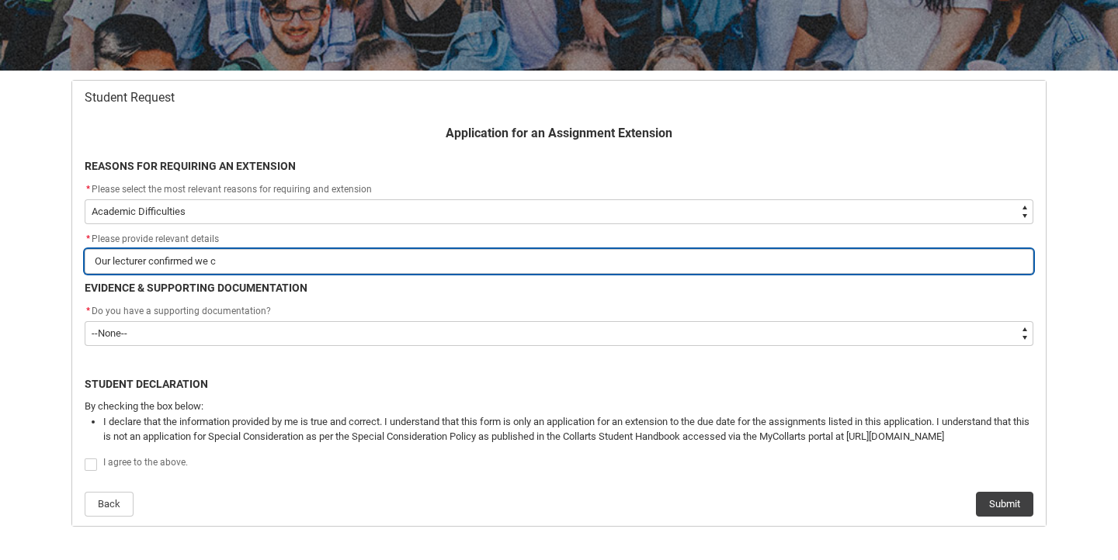
type lightning-primitive-input-simple "Our lecturer confirmed we co"
type input "Our lecturer confirmed we co"
type lightning-primitive-input-simple "Our lecturer confirmed we cou"
type input "Our lecturer confirmed we cou"
type lightning-primitive-input-simple "Our lecturer confirmed we coul"
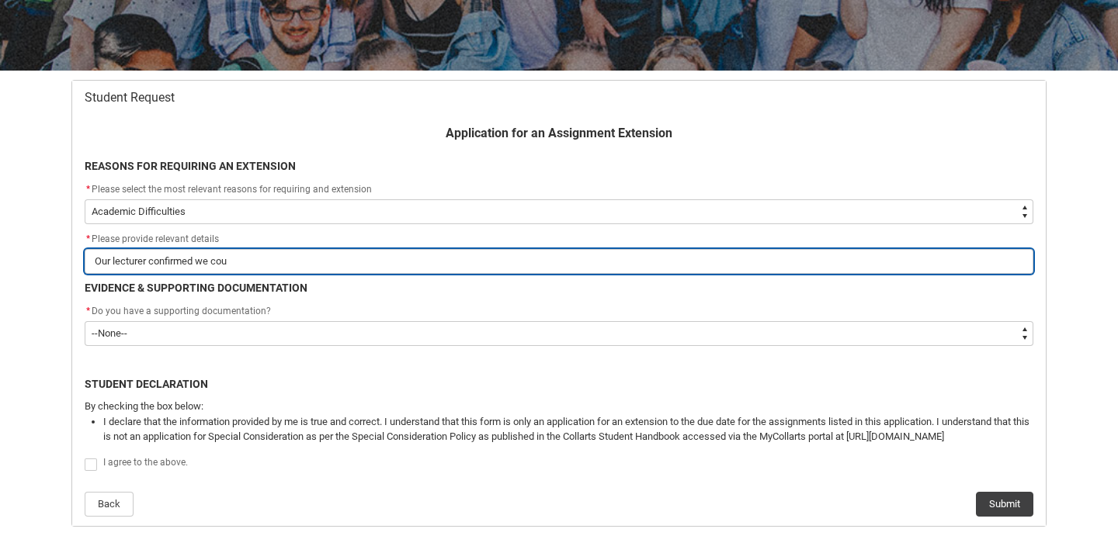
type input "Our lecturer confirmed we coul"
type lightning-primitive-input-simple "Our lecturer confirmed we could"
type input "Our lecturer confirmed we could"
type lightning-primitive-input-simple "Our lecturer confirmed we could"
type input "Our lecturer confirmed we could"
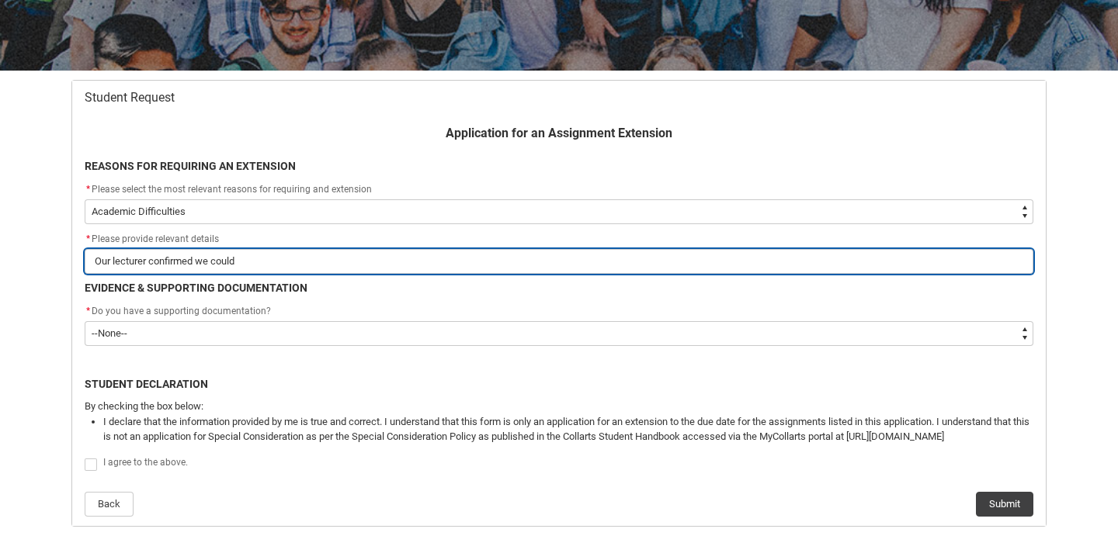
type lightning-primitive-input-simple "Our lecturer confirmed we could g"
type input "Our lecturer confirmed we could g"
type lightning-primitive-input-simple "Our lecturer confirmed we could ge"
type input "Our lecturer confirmed we could ge"
click at [265, 262] on input "Our lecturer confirmed we could get an extension as 2/4 members of our group ha…" at bounding box center [559, 261] width 949 height 25
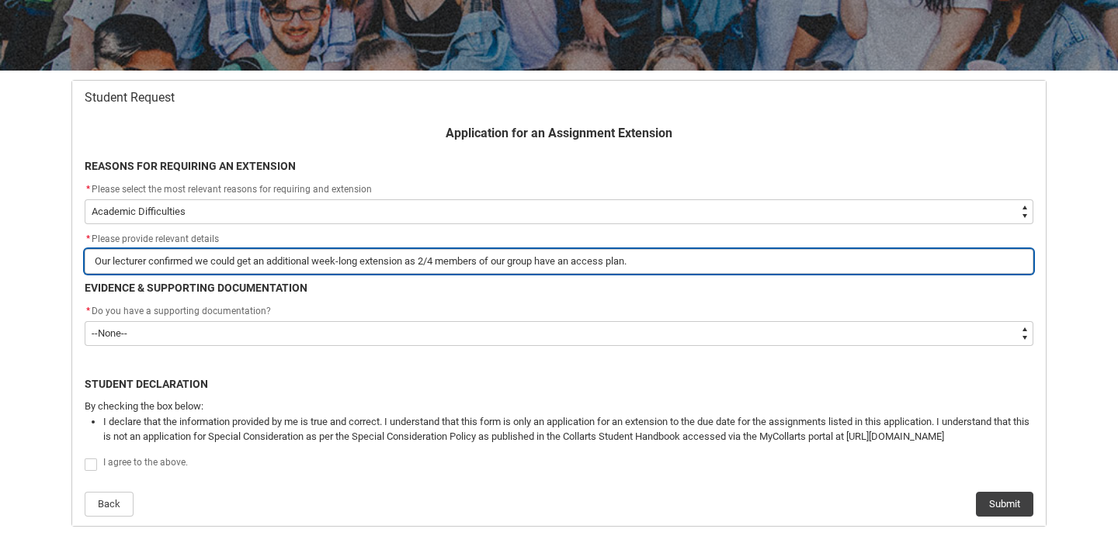
click at [664, 265] on input "Our lecturer confirmed we could get an additional week-long extension as 2/4 me…" at bounding box center [559, 261] width 949 height 25
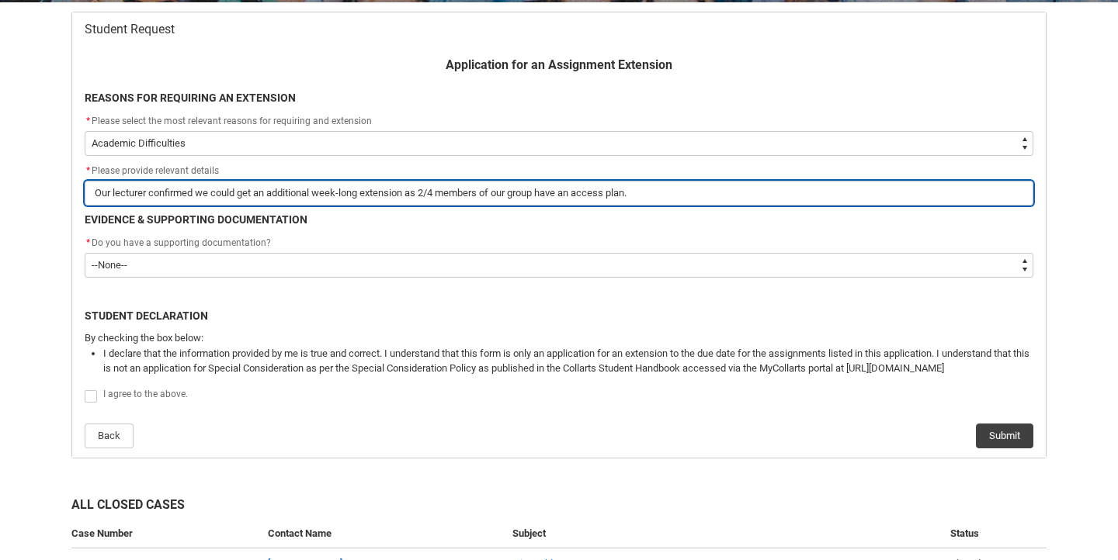
scroll to position [311, 0]
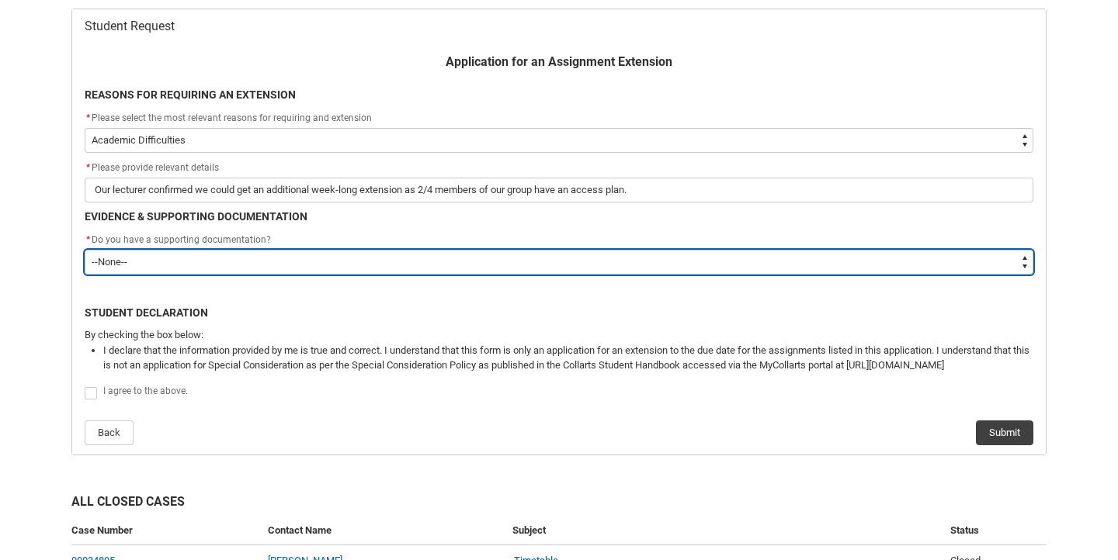
click at [580, 262] on select "--None-- Yes No" at bounding box center [559, 262] width 949 height 25
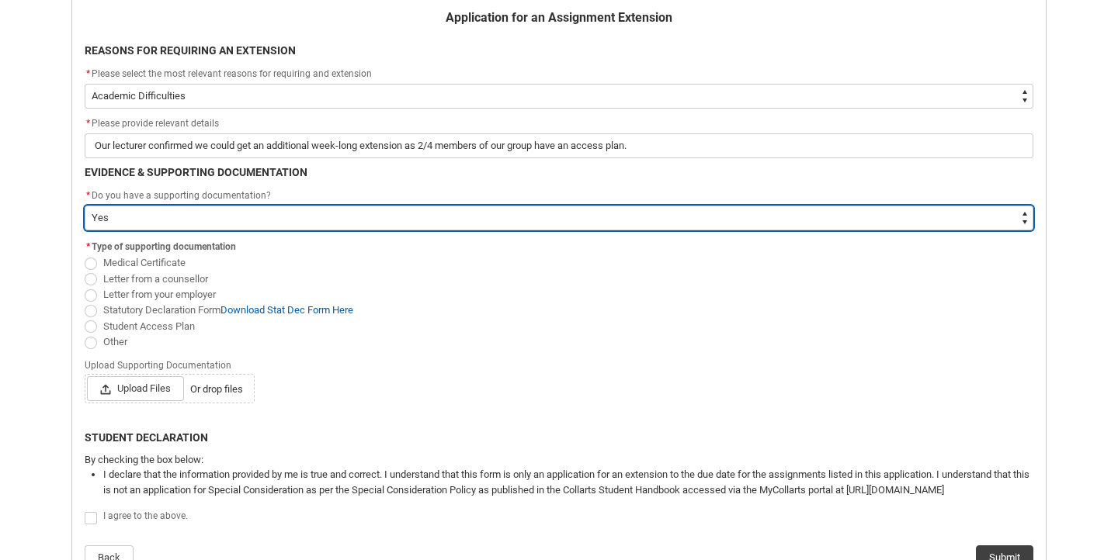
scroll to position [358, 0]
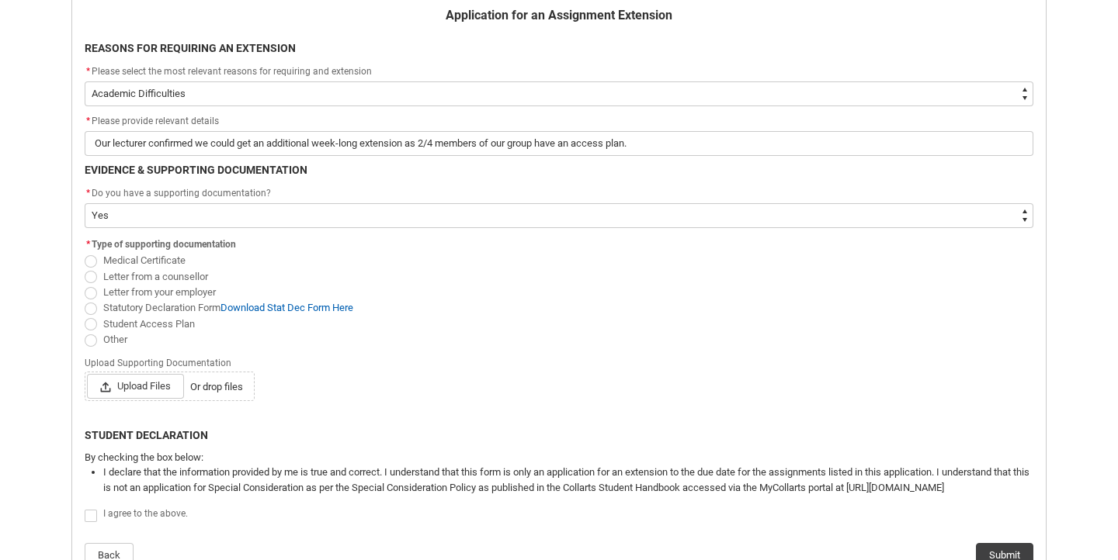
click at [90, 340] on span "Redu_Student_Request flow" at bounding box center [91, 341] width 12 height 12
click at [85, 331] on input "Other" at bounding box center [84, 331] width 1 height 1
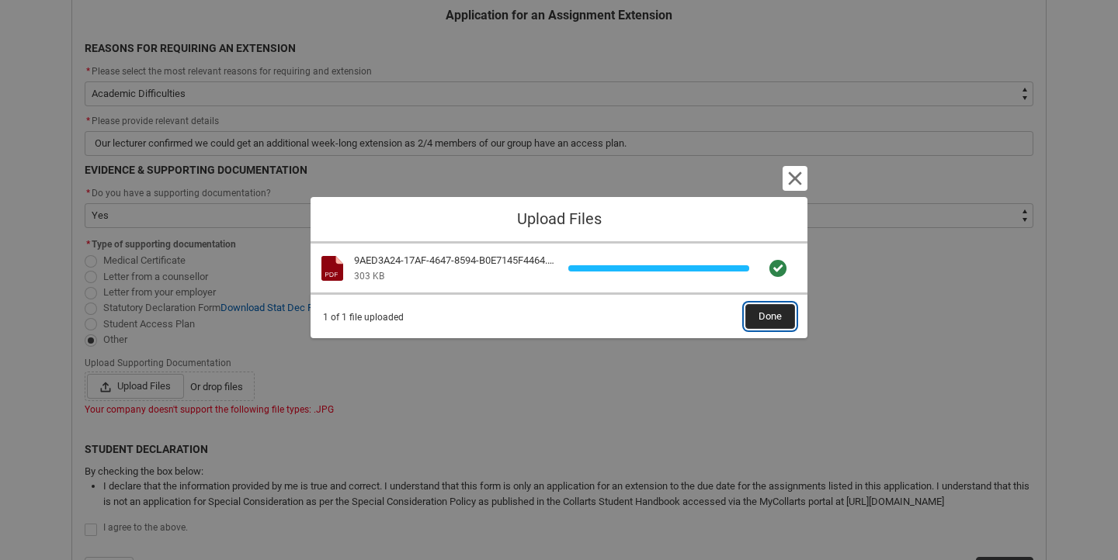
click at [758, 306] on button "Done" at bounding box center [770, 316] width 50 height 25
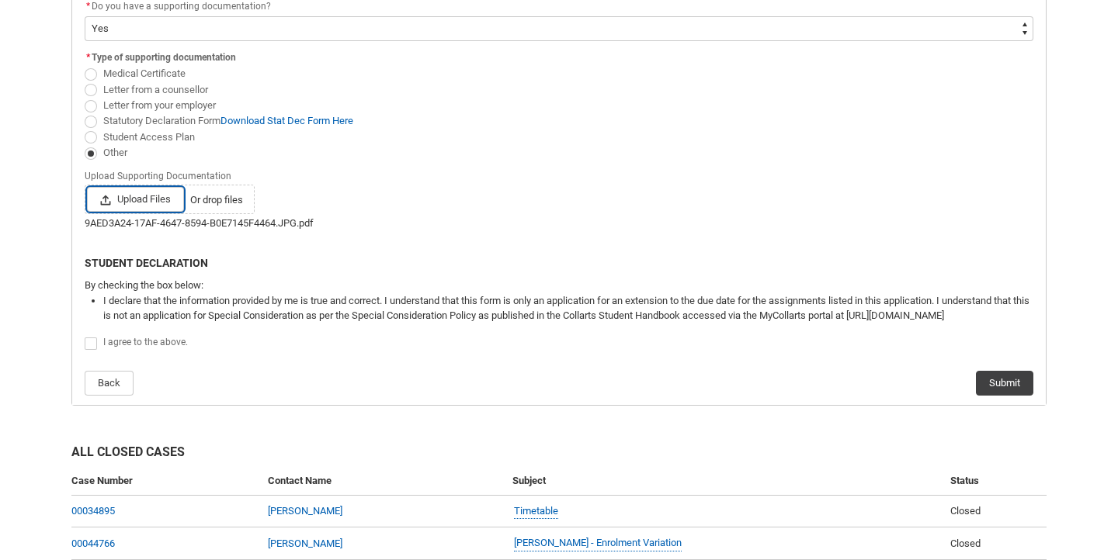
scroll to position [546, 0]
click at [91, 337] on span "Redu_Student_Request flow" at bounding box center [91, 343] width 12 height 12
click at [85, 335] on input "Redu_Student_Request flow" at bounding box center [84, 335] width 1 height 1
click at [1002, 382] on button "Submit" at bounding box center [1004, 382] width 57 height 25
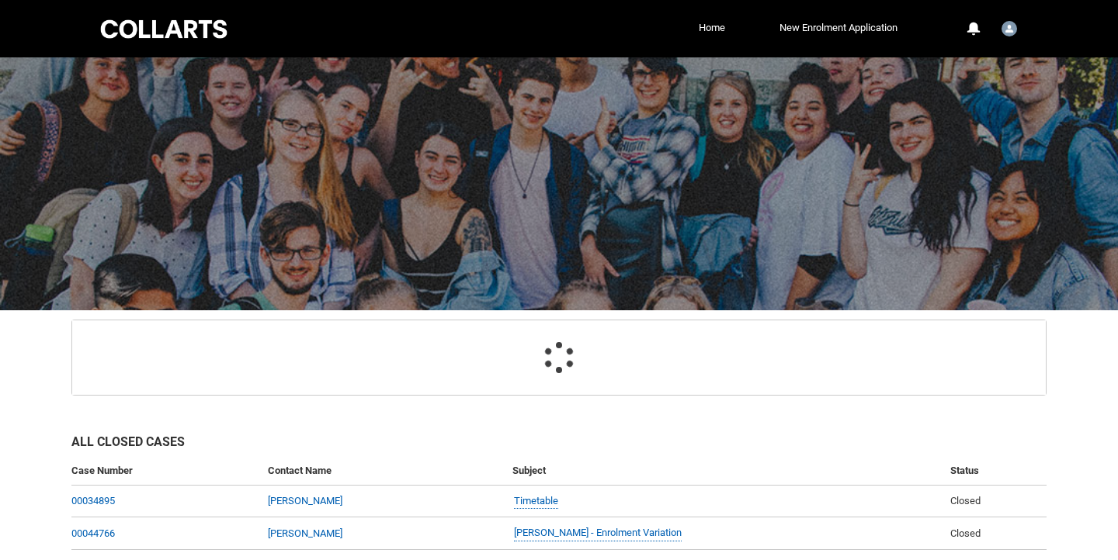
scroll to position [136, 0]
